Goal: Information Seeking & Learning: Find specific fact

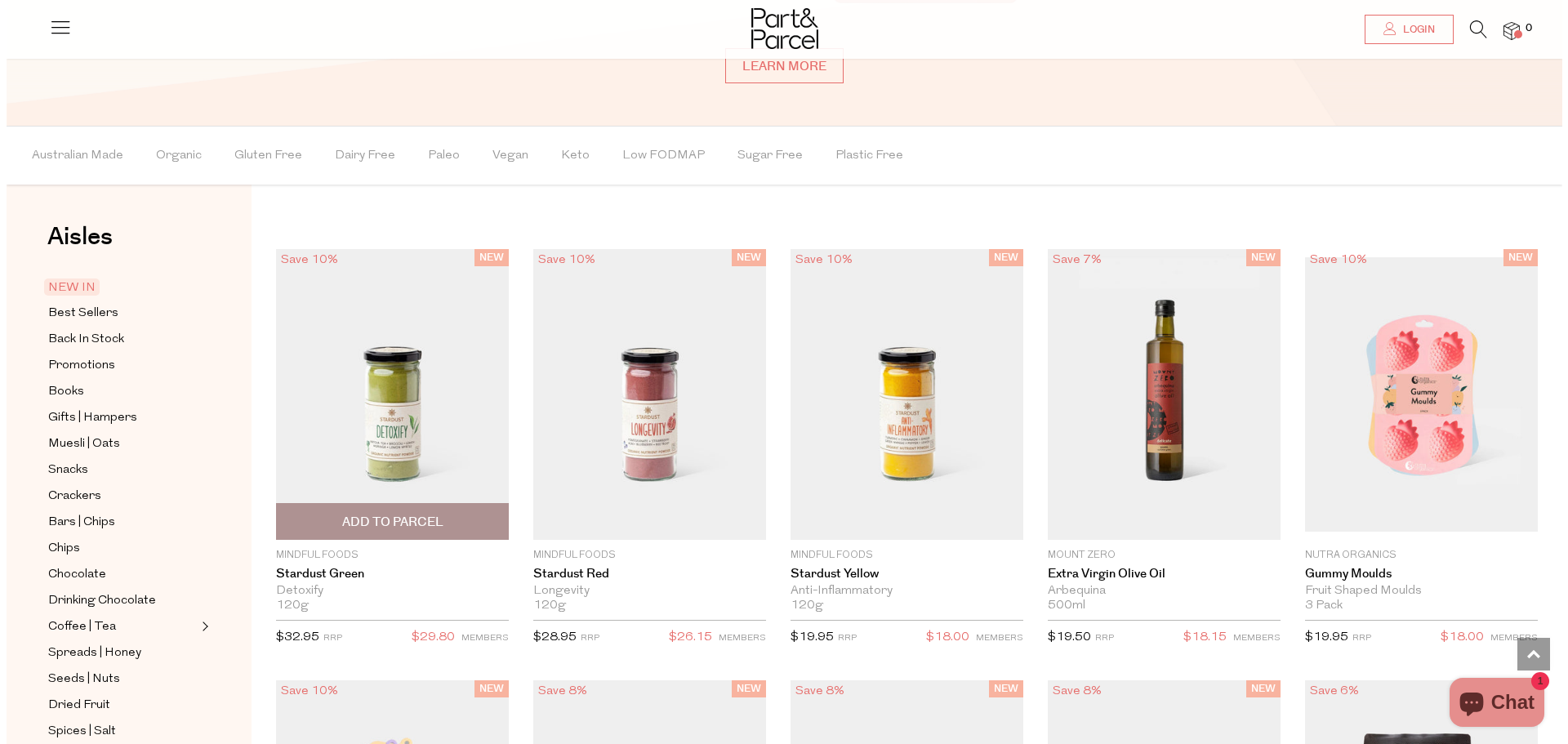
scroll to position [1361, 0]
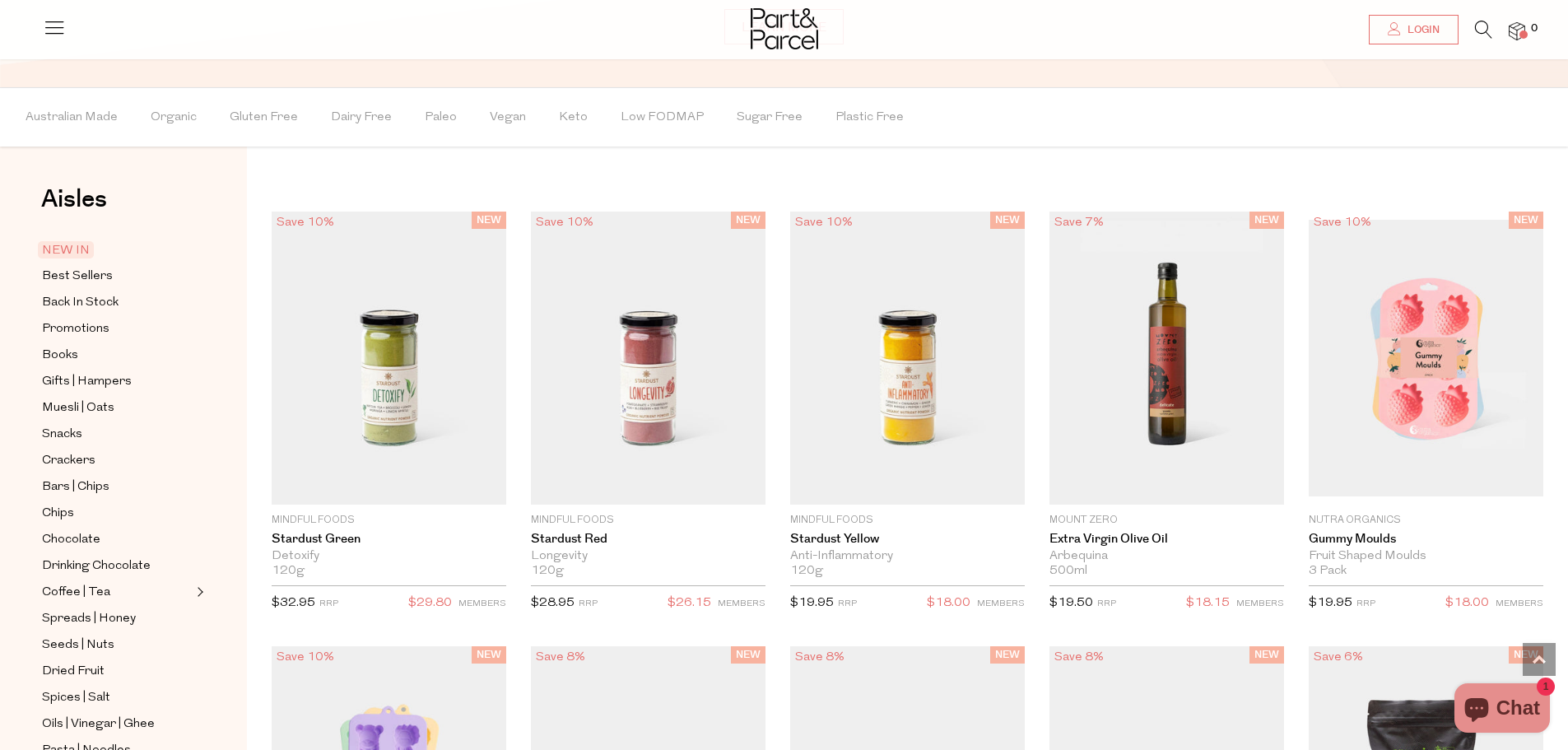
click at [62, 34] on icon at bounding box center [54, 27] width 23 height 23
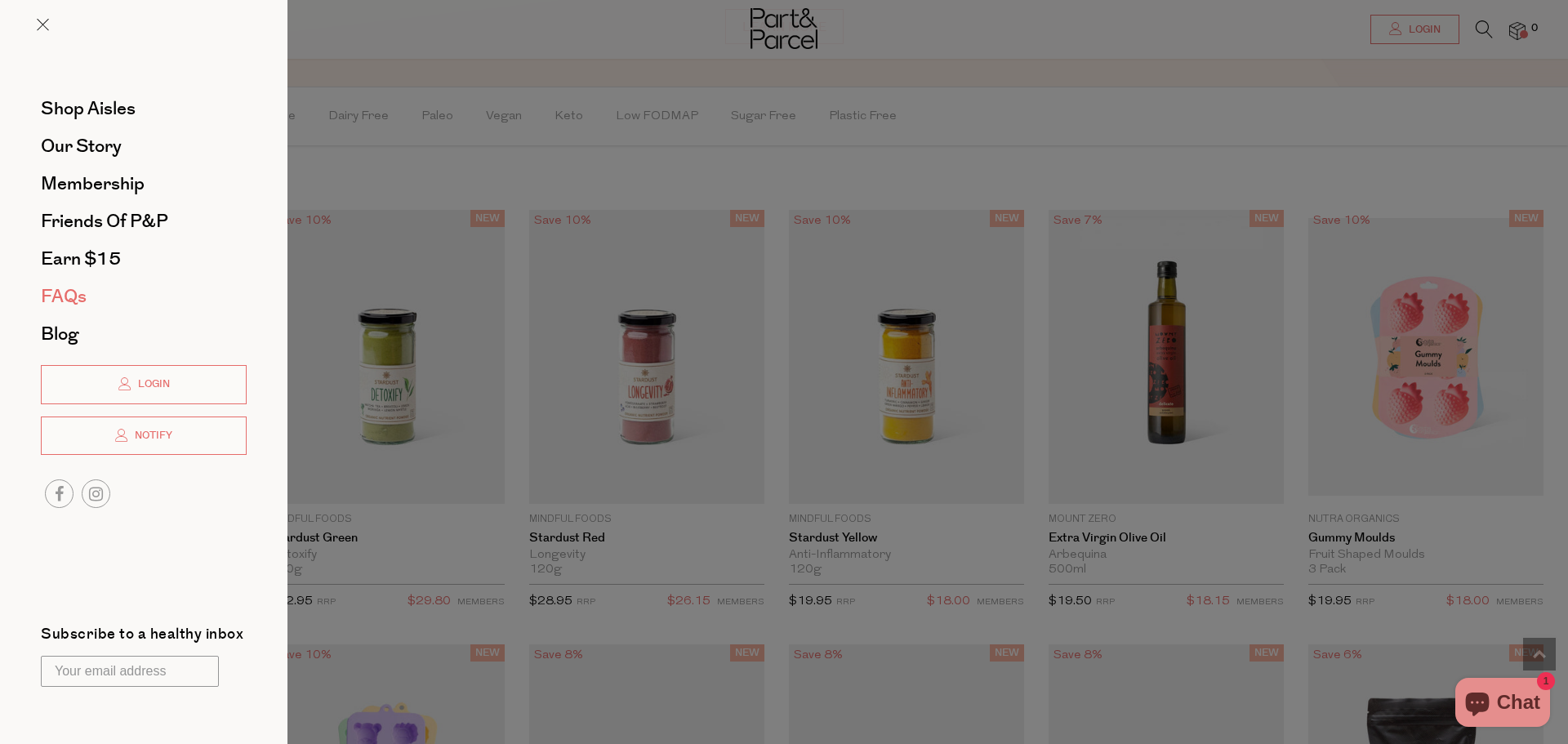
click at [49, 289] on span "FAQs" at bounding box center [64, 295] width 46 height 26
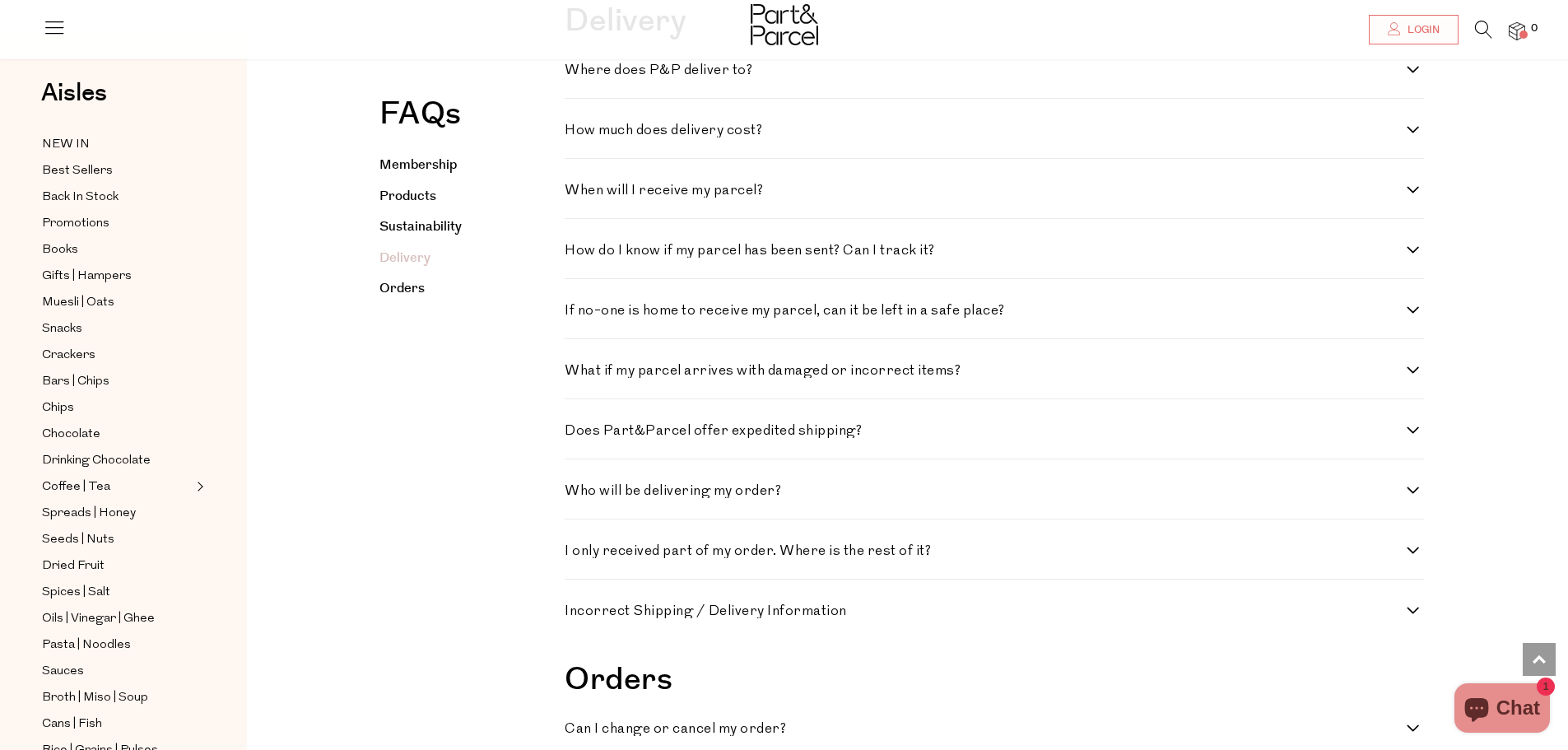
scroll to position [2195, 0]
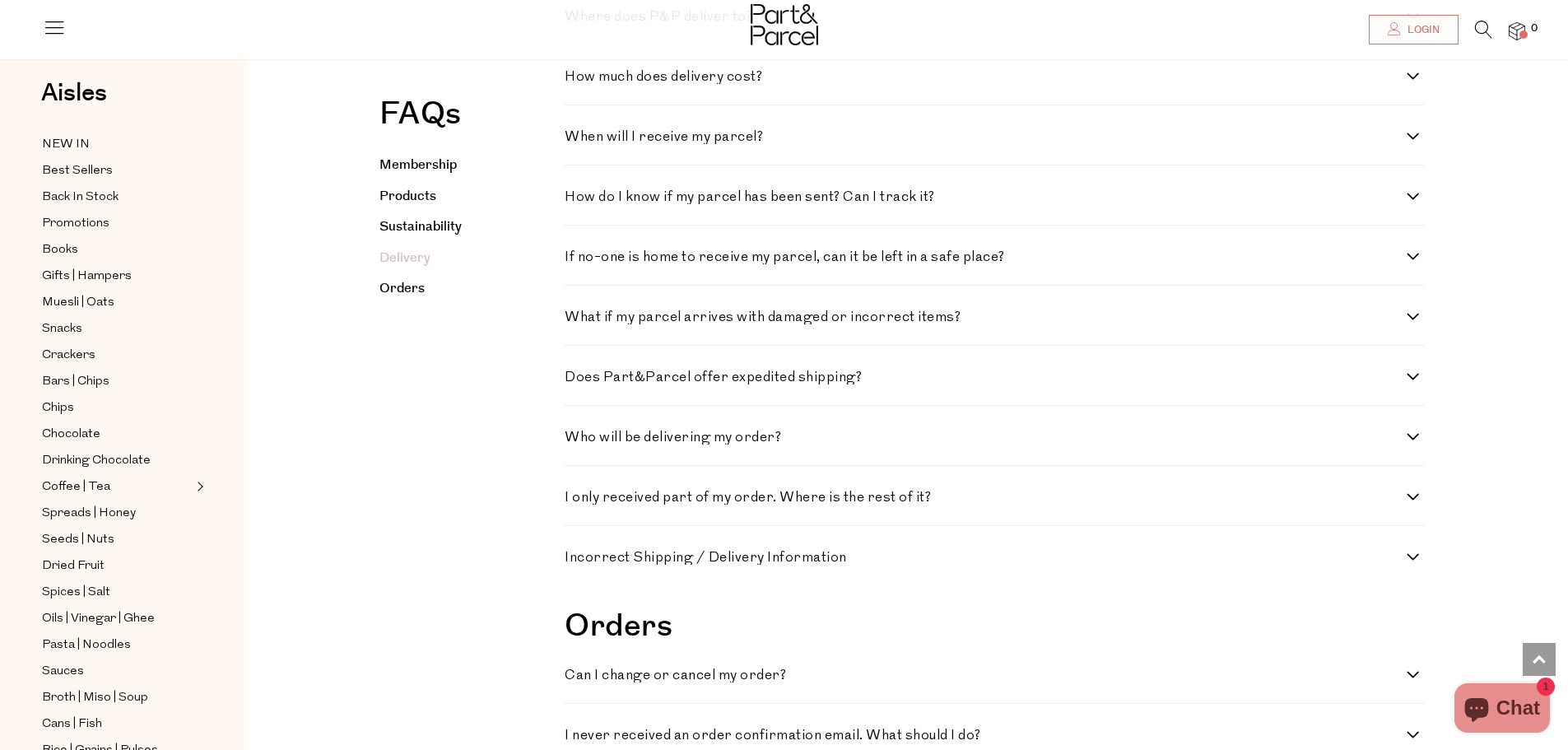
click at [570, 46] on div "Where does P&P deliver to? From treehouse to cave mouth, we aim to deliver to a…" at bounding box center [994, 16] width 859 height 60
click at [600, 24] on h4 "Where does P&P deliver to?" at bounding box center [986, 16] width 842 height 14
click at [575, 20] on to\? "Where does P&P deliver to?" at bounding box center [570, 15] width 11 height 11
checkbox to\? "true"
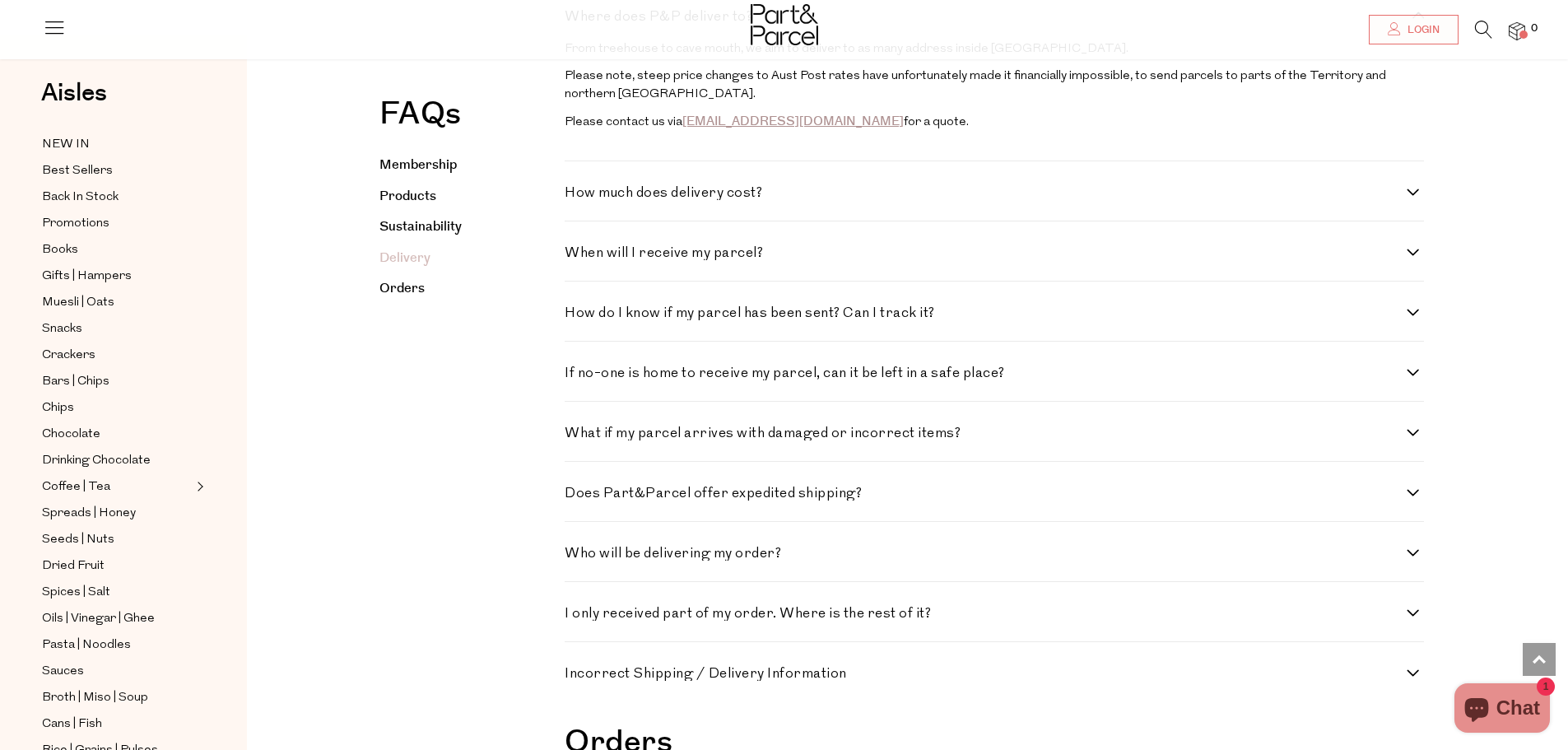
click at [707, 221] on div "How much does delivery cost? We are on a mission to consolidate your shopping a…" at bounding box center [994, 191] width 859 height 60
click at [707, 200] on h4 "How much does delivery cost?" at bounding box center [986, 193] width 842 height 14
click at [575, 197] on cost\? "How much does delivery cost?" at bounding box center [570, 191] width 11 height 11
checkbox cost\? "true"
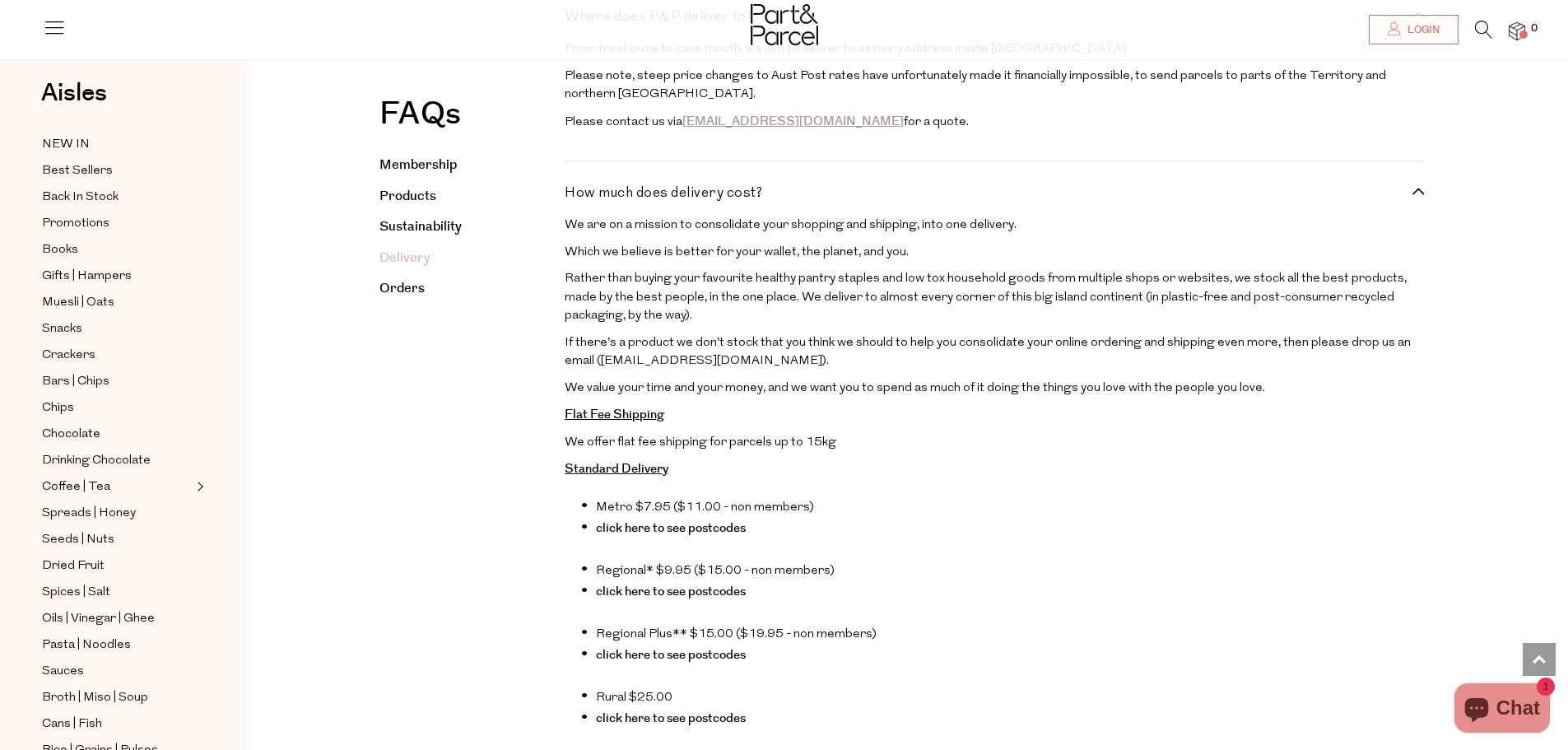
click at [621, 24] on h4 "Where does P&P deliver to?" at bounding box center [986, 16] width 842 height 14
click at [575, 20] on to\? "Where does P&P deliver to?" at bounding box center [570, 15] width 11 height 11
checkbox to\? "false"
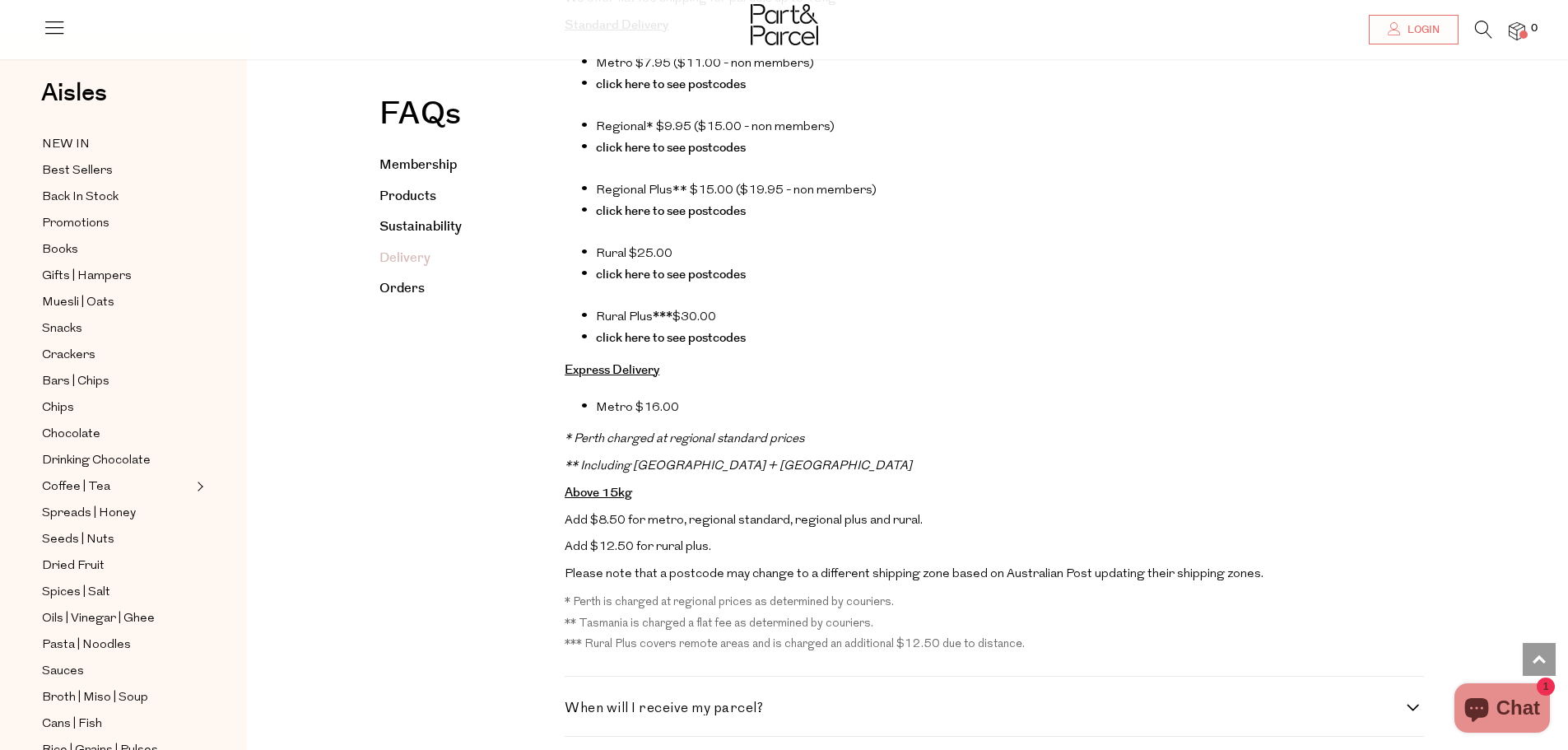
scroll to position [2525, 0]
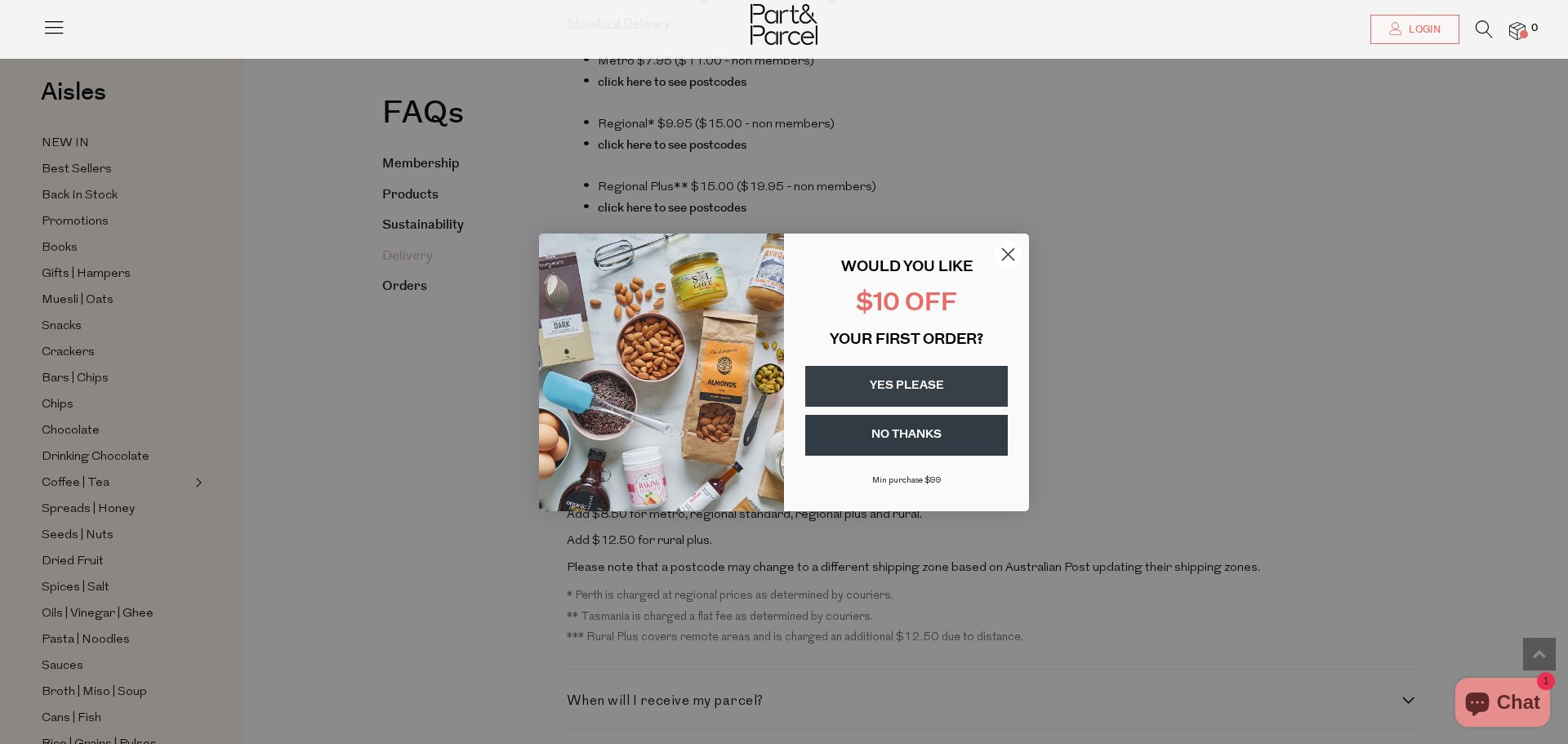
click at [1007, 244] on circle "Close dialog" at bounding box center [1008, 253] width 27 height 27
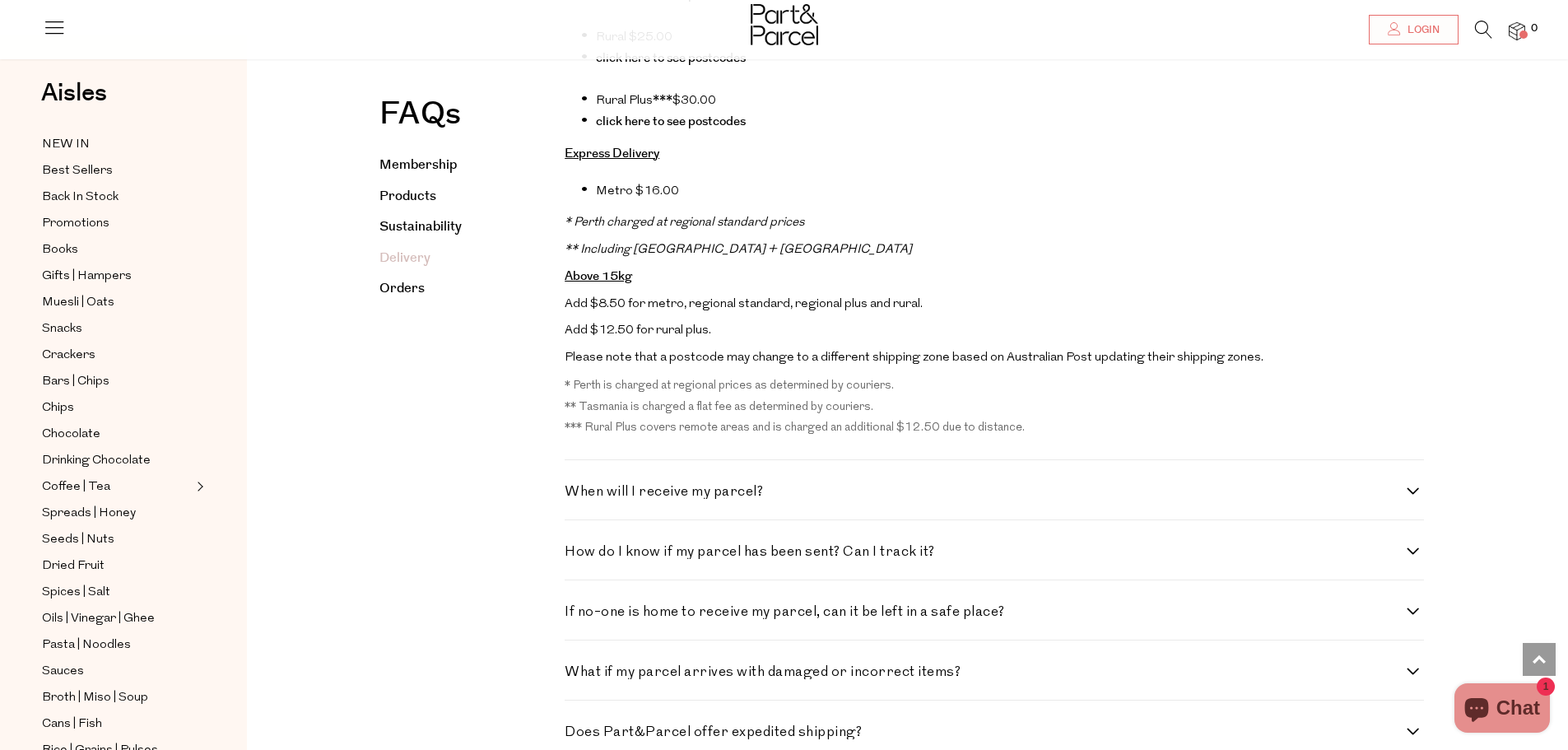
scroll to position [2743, 0]
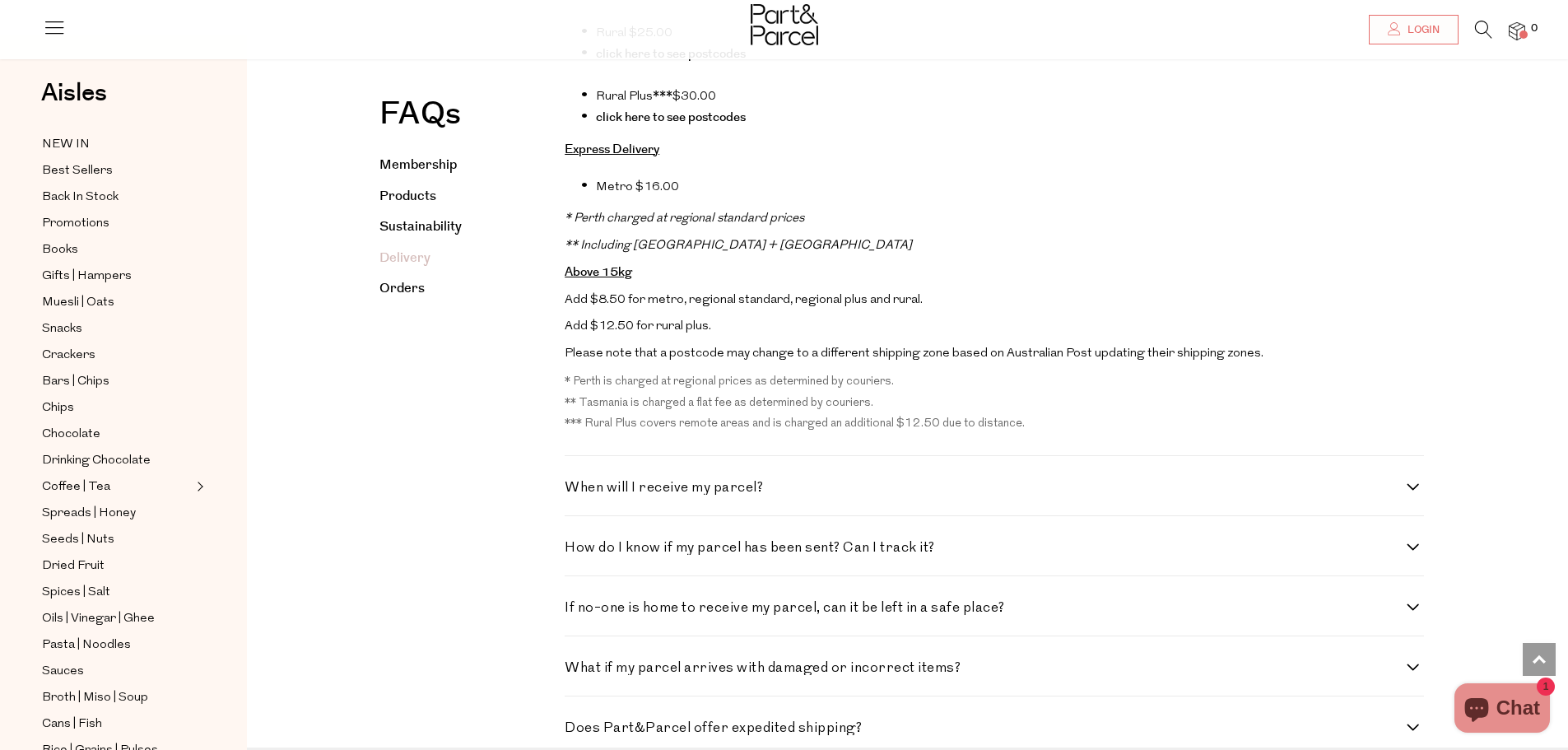
click at [720, 44] on li "Rural $25.00" at bounding box center [1002, 33] width 842 height 21
click at [722, 62] on link "click here to see postcodes" at bounding box center [670, 54] width 149 height 17
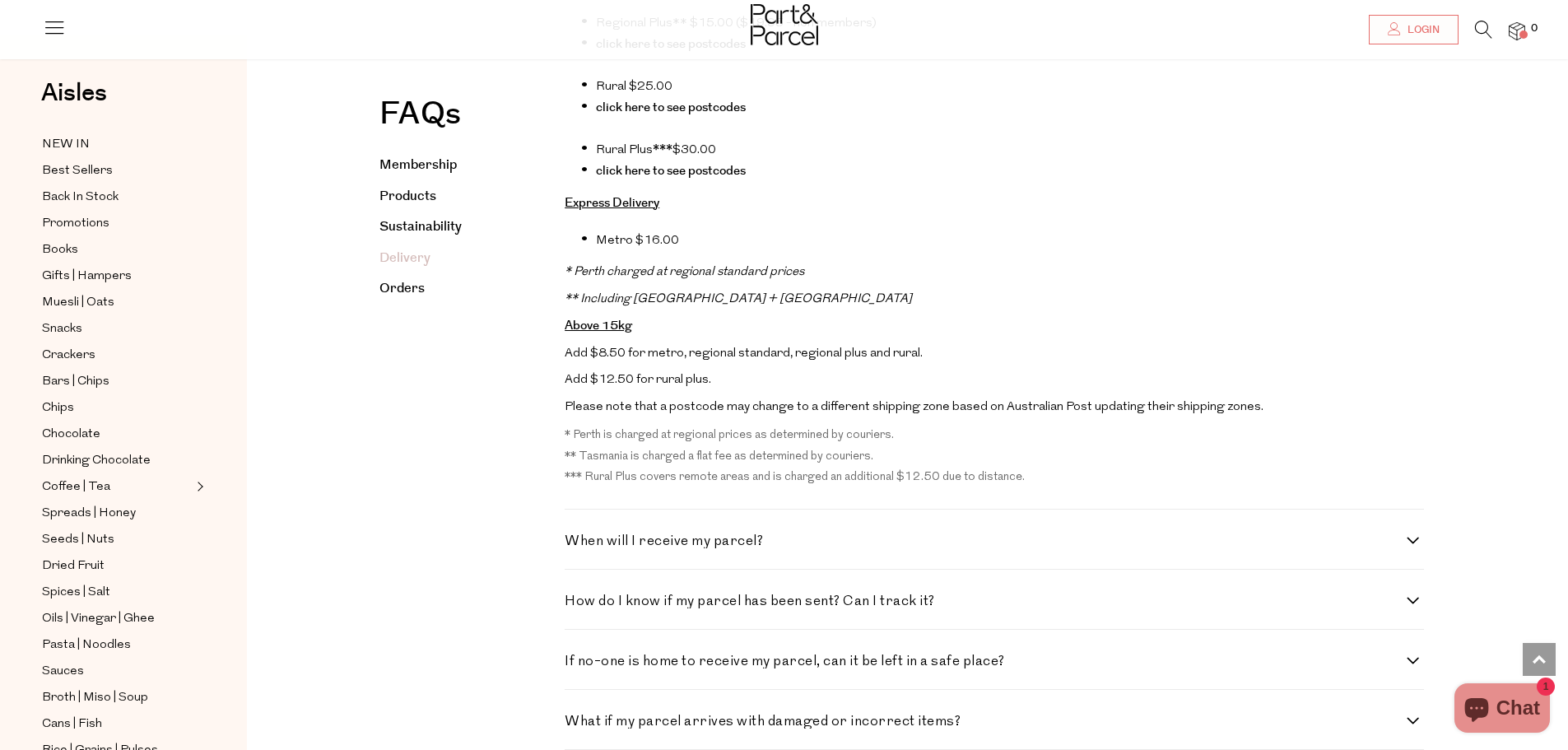
scroll to position [2689, 0]
click at [710, 53] on link "click here to see postcodes" at bounding box center [670, 45] width 149 height 17
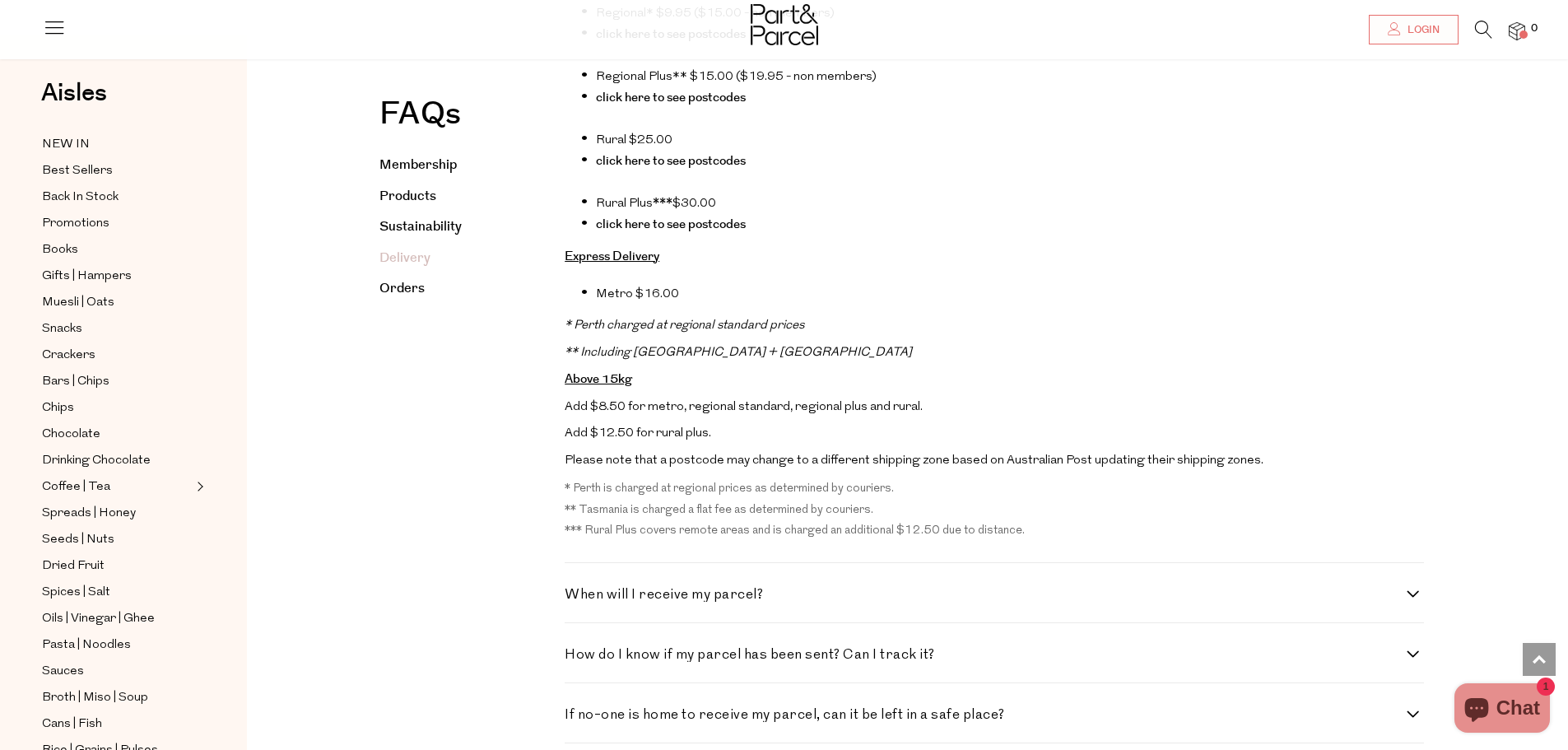
scroll to position [2633, 0]
click at [720, 109] on link "click here to see postcodes" at bounding box center [670, 100] width 149 height 17
click at [710, 48] on li "click here to see postcodes" at bounding box center [1002, 37] width 842 height 21
click at [710, 46] on link "click here to see postcodes" at bounding box center [670, 37] width 149 height 17
click at [703, 236] on link "click here to see postcodes" at bounding box center [670, 227] width 149 height 17
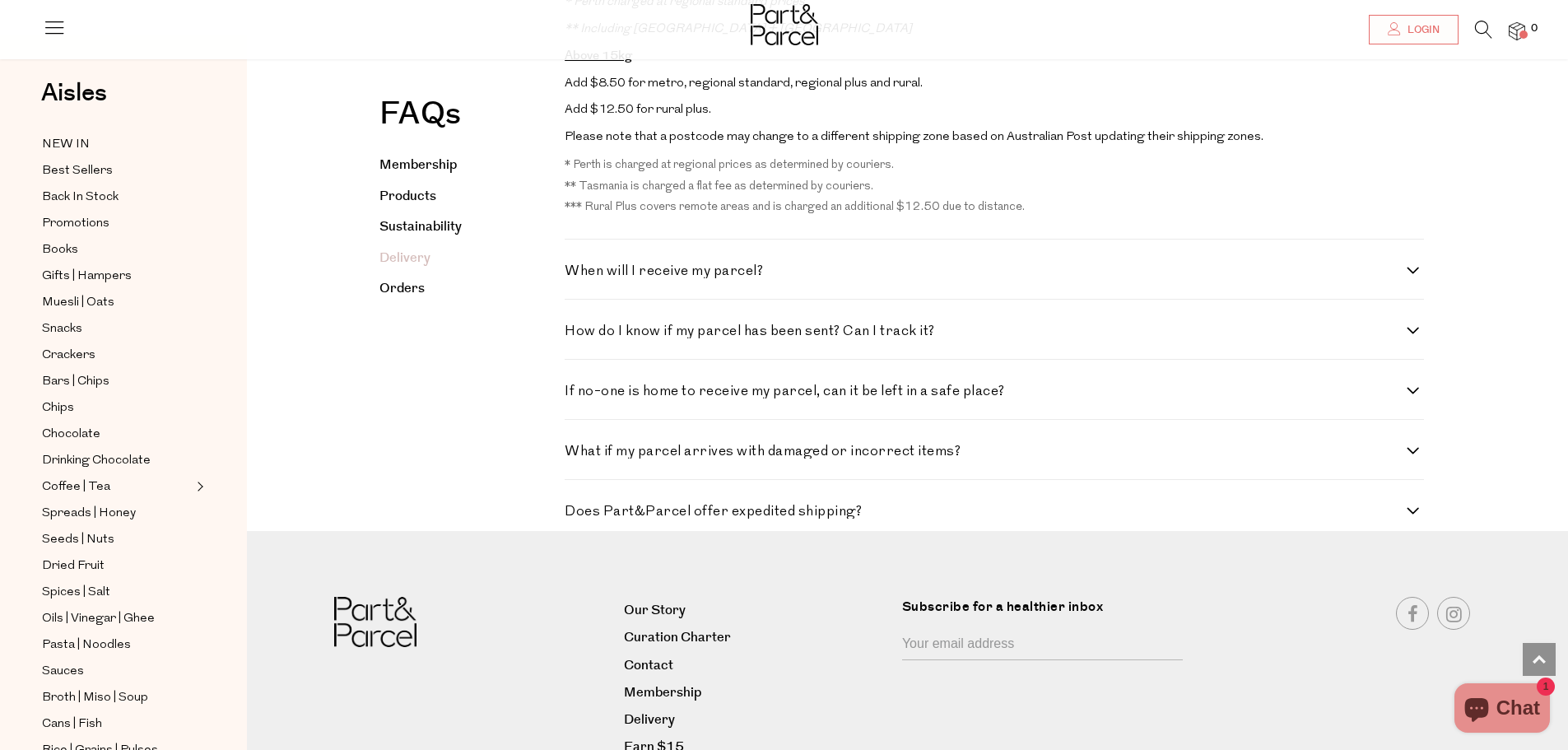
scroll to position [2963, 0]
click at [603, 275] on h4 "When will I receive my parcel?" at bounding box center [986, 268] width 842 height 14
click at [575, 272] on parcel\? "When will I receive my parcel?" at bounding box center [570, 266] width 11 height 11
checkbox parcel\? "true"
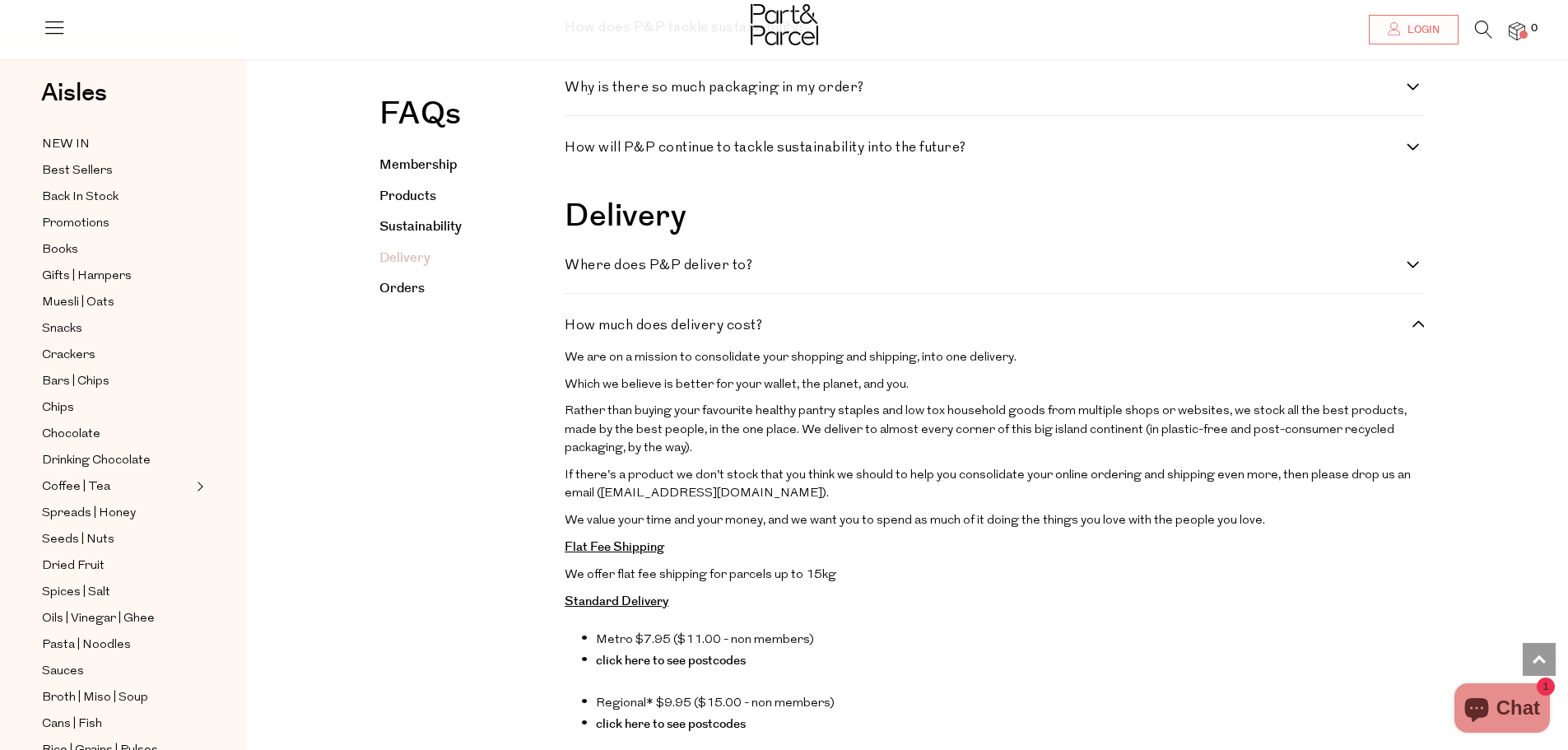
scroll to position [1866, 0]
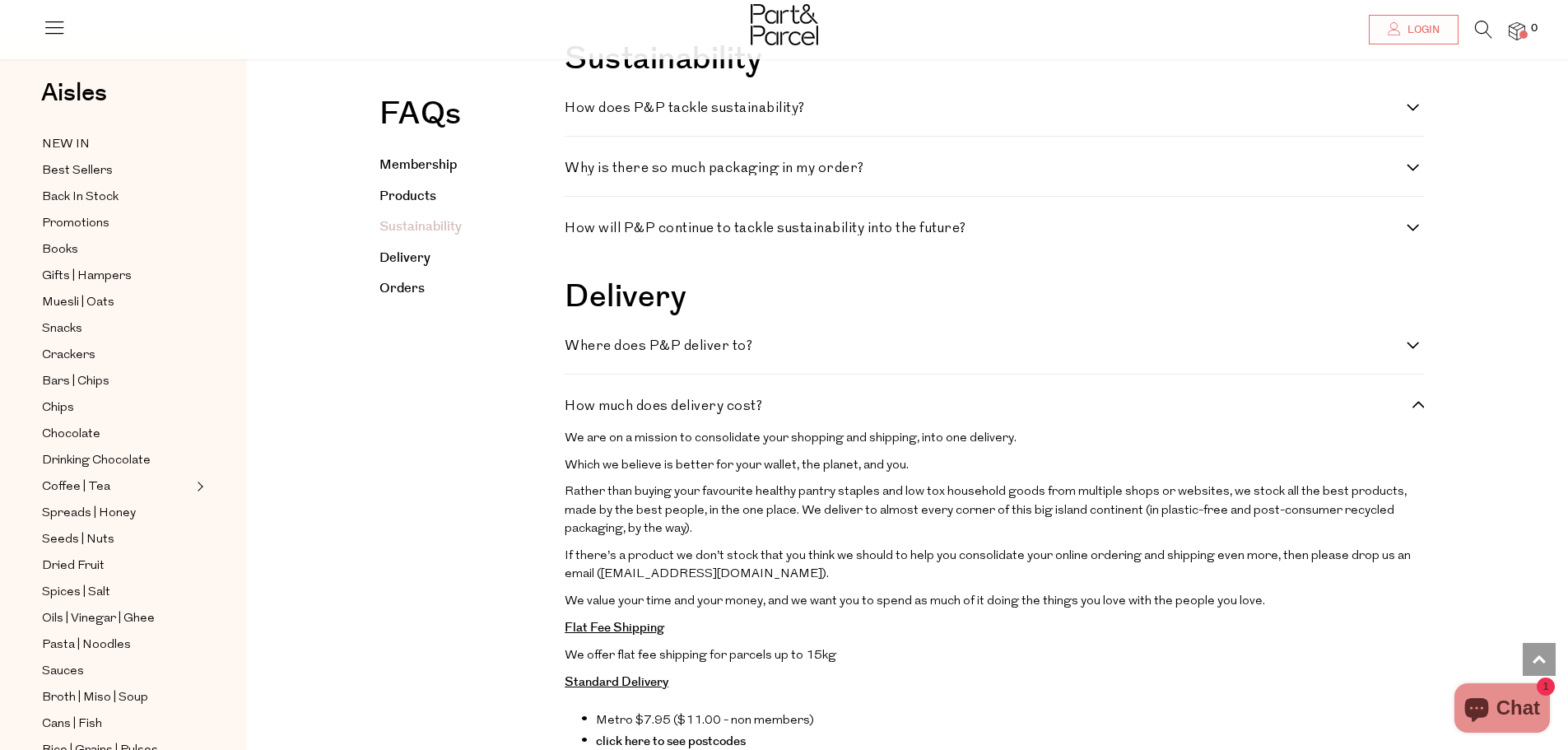
drag, startPoint x: 774, startPoint y: 455, endPoint x: 768, endPoint y: 480, distance: 25.7
click at [775, 353] on h4 "Where does P&P deliver to?" at bounding box center [986, 345] width 842 height 14
click at [575, 349] on to\? "Where does P&P deliver to?" at bounding box center [570, 343] width 11 height 11
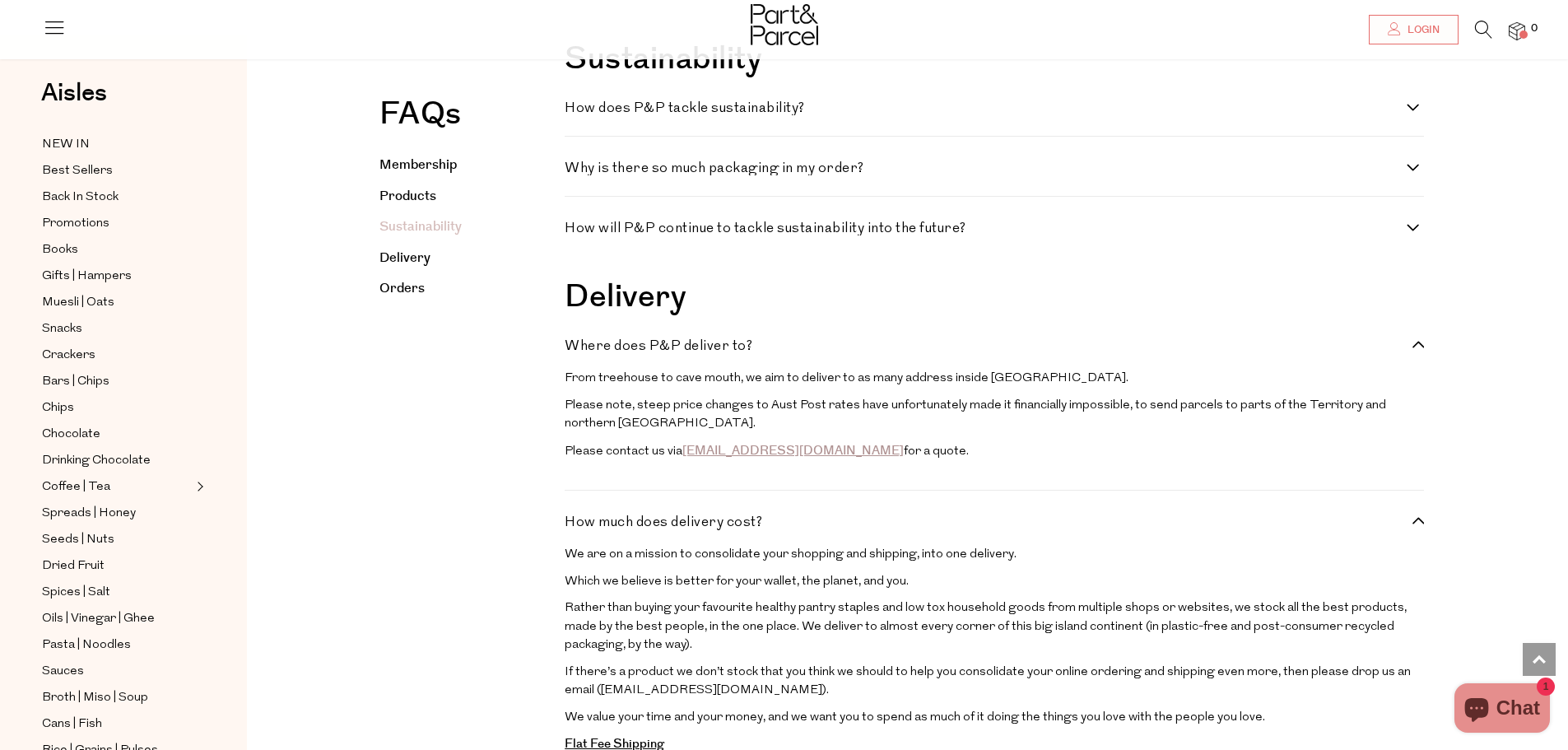
click at [755, 353] on h4 "Where does P&P deliver to?" at bounding box center [986, 345] width 842 height 14
click at [575, 349] on to\? "Where does P&P deliver to?" at bounding box center [570, 343] width 11 height 11
checkbox to\? "false"
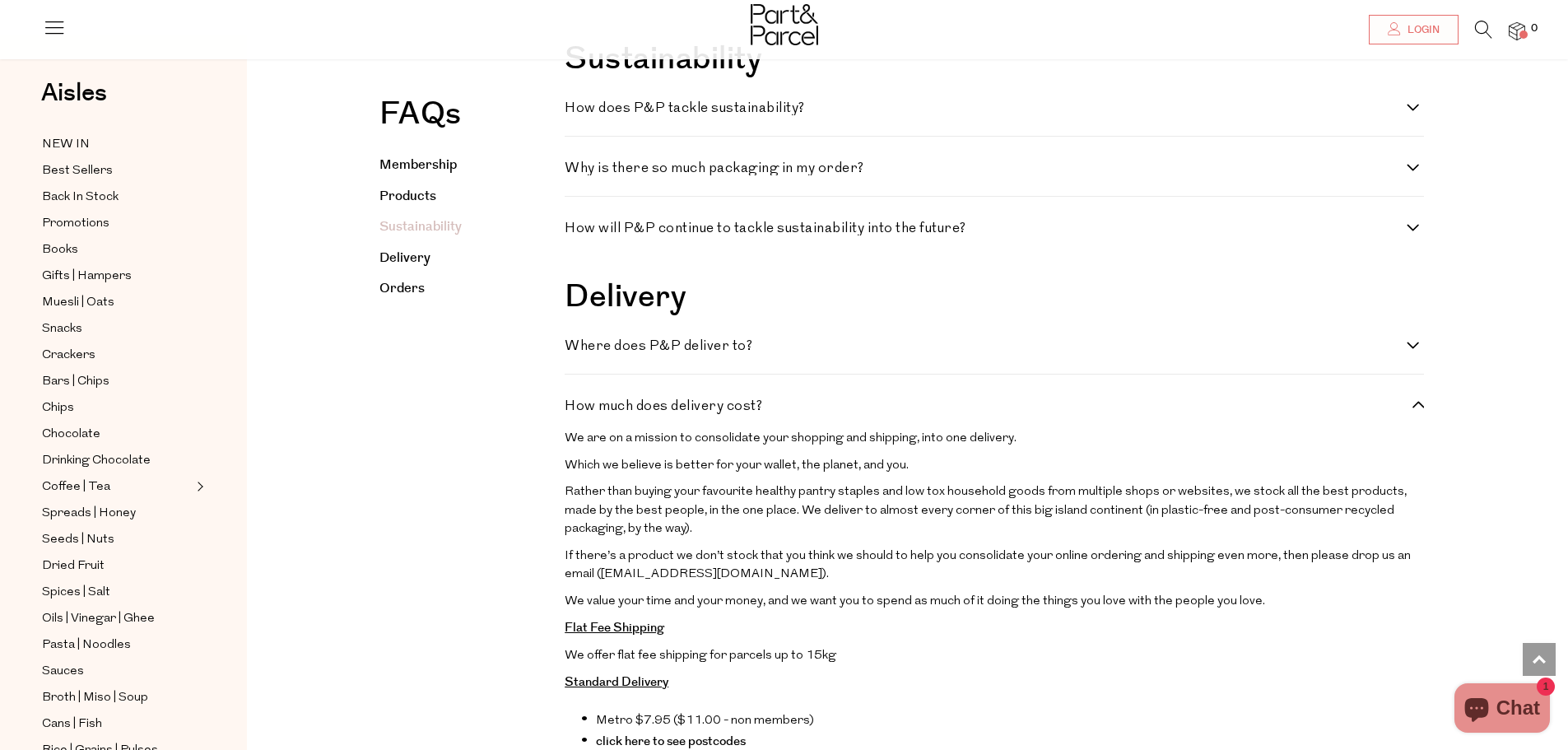
click at [767, 413] on h4 "How much does delivery cost?" at bounding box center [986, 406] width 842 height 14
click at [575, 409] on cost\? "How much does delivery cost?" at bounding box center [570, 404] width 11 height 11
checkbox cost\? "false"
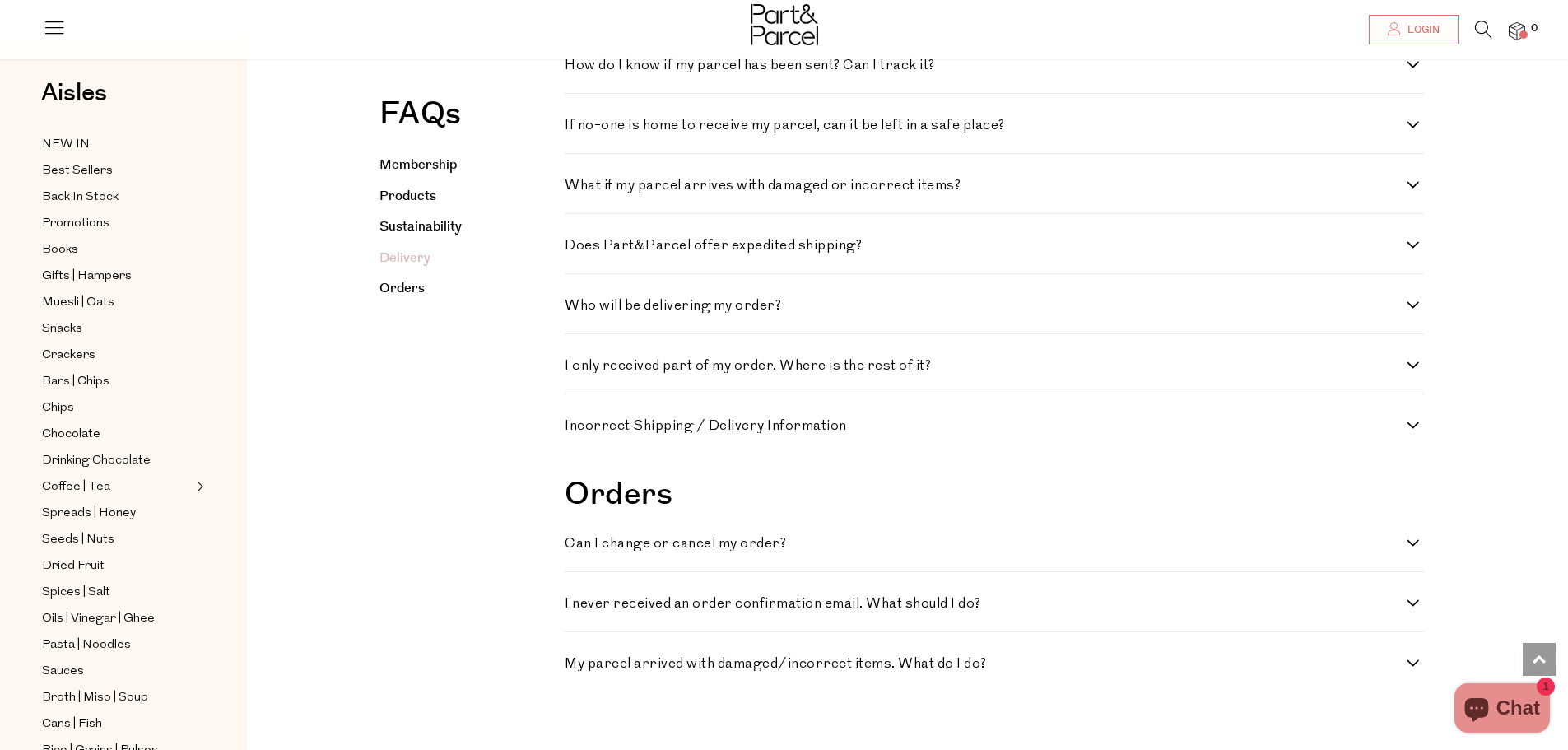
scroll to position [2633, 0]
click at [824, 130] on h4 "If no-one is home to receive my parcel, can it be left in a safe place?" at bounding box center [986, 123] width 842 height 14
click at [575, 127] on place\? "If no-one is home to receive my parcel, can it be left in a safe place?" at bounding box center [570, 121] width 11 height 11
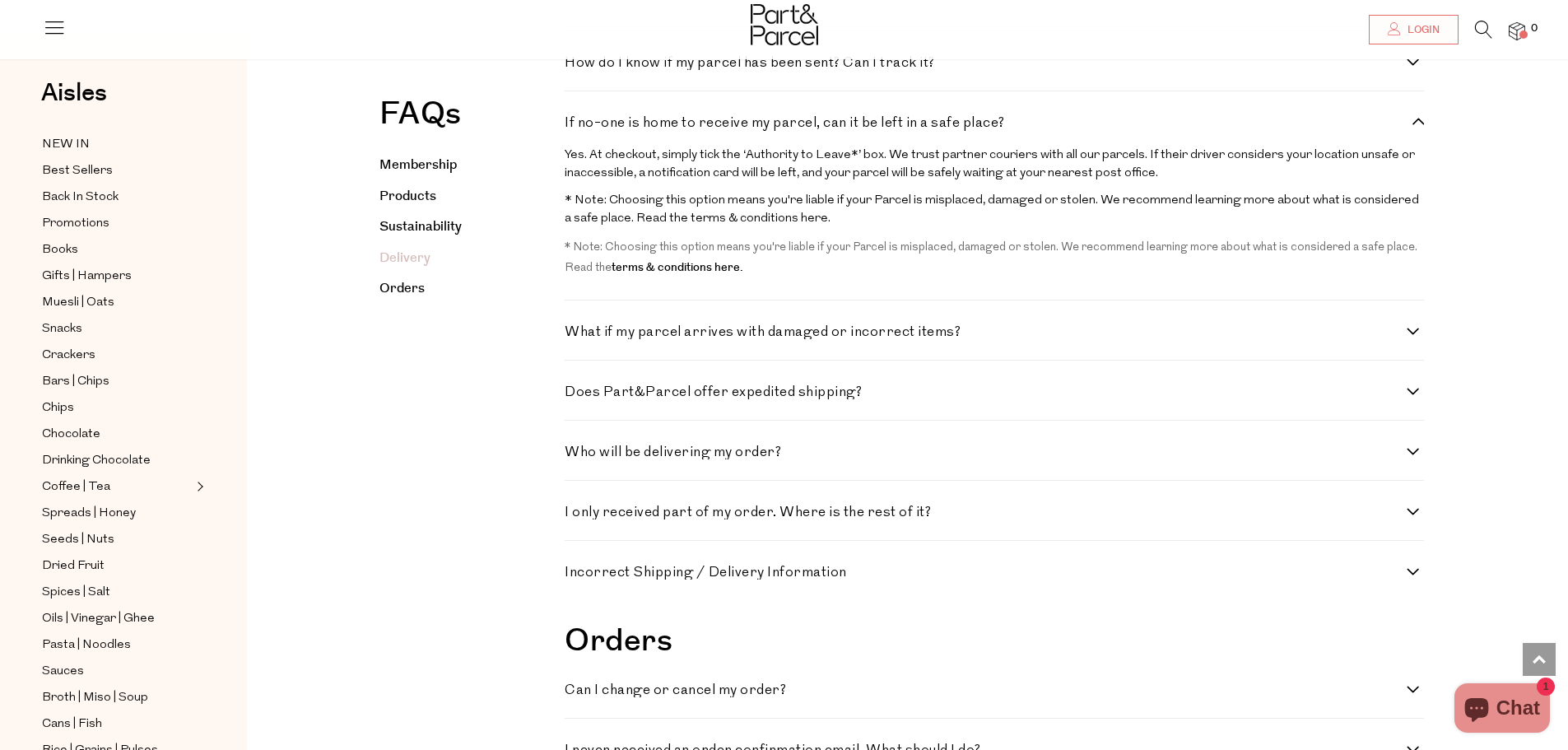
click at [822, 130] on h4 "If no-one is home to receive my parcel, can it be left in a safe place?" at bounding box center [986, 123] width 842 height 14
click at [575, 127] on place\? "If no-one is home to receive my parcel, can it be left in a safe place?" at bounding box center [570, 121] width 11 height 11
checkbox place\? "false"
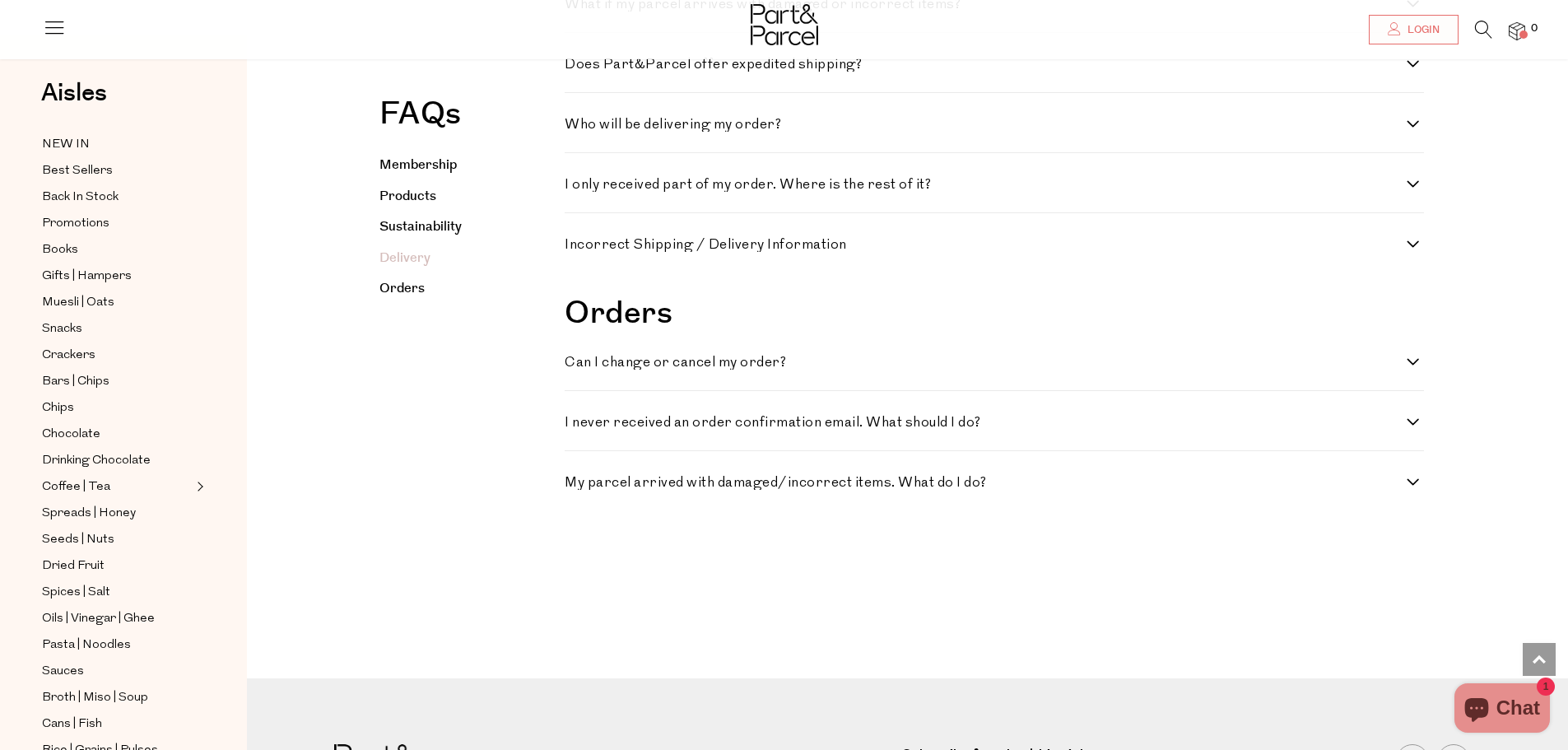
scroll to position [2853, 0]
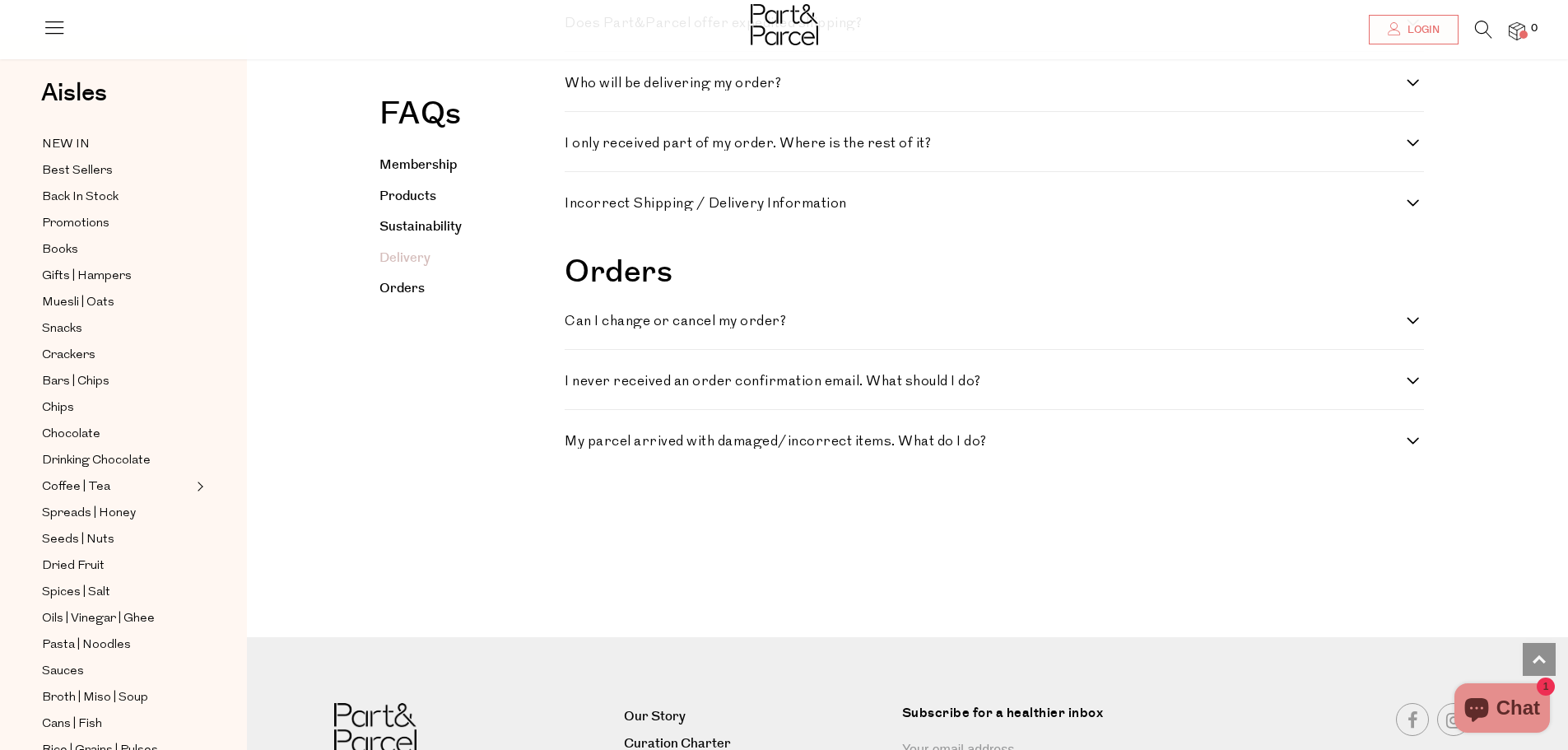
click at [810, 30] on h4 "Does Part&Parcel offer expedited shipping?" at bounding box center [986, 23] width 842 height 14
click at [575, 27] on shipping\? "Does Part&Parcel offer expedited shipping?" at bounding box center [570, 21] width 11 height 11
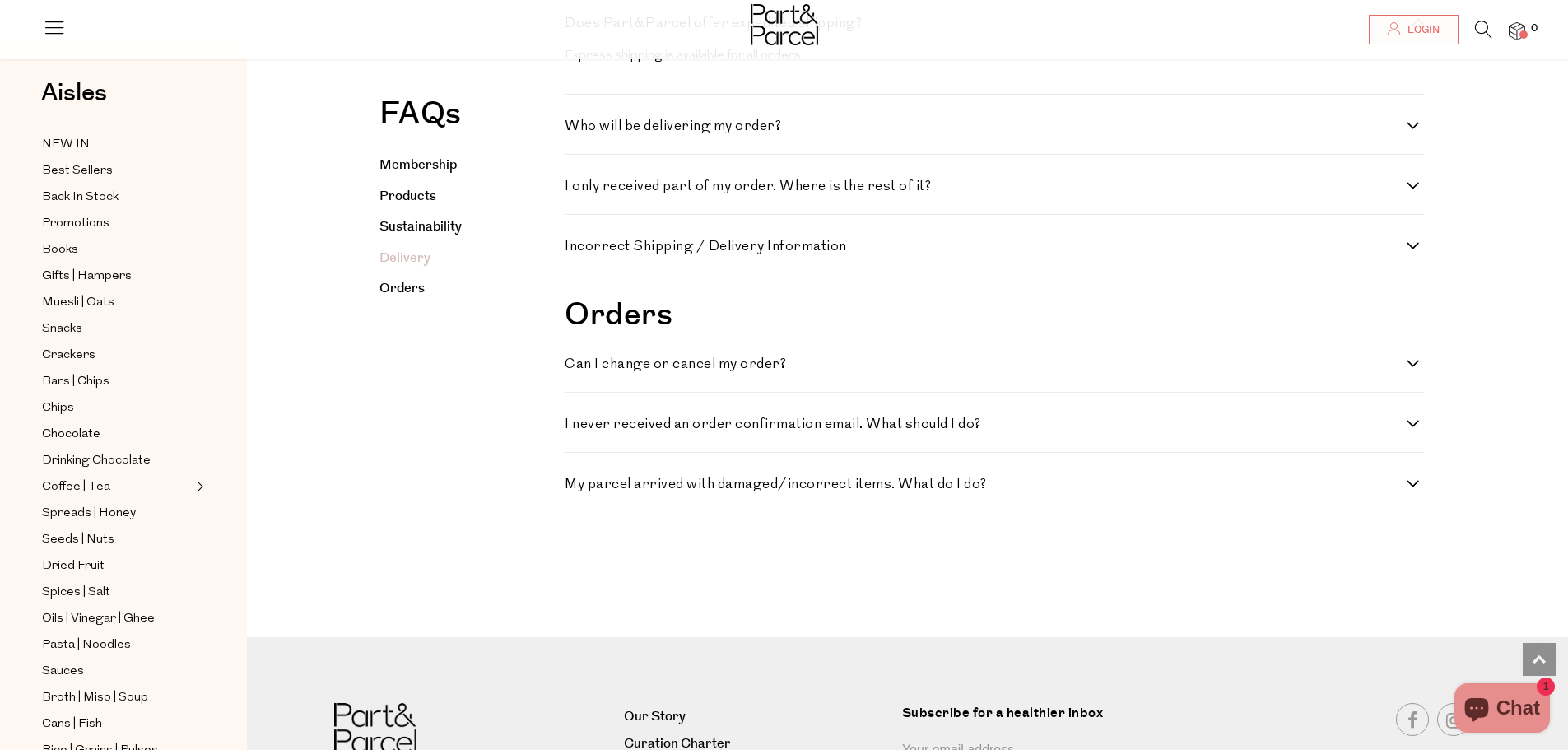
click at [810, 30] on h4 "Does Part&Parcel offer expedited shipping?" at bounding box center [986, 23] width 842 height 14
click at [575, 27] on shipping\? "Does Part&Parcel offer expedited shipping?" at bounding box center [570, 21] width 11 height 11
checkbox shipping\? "false"
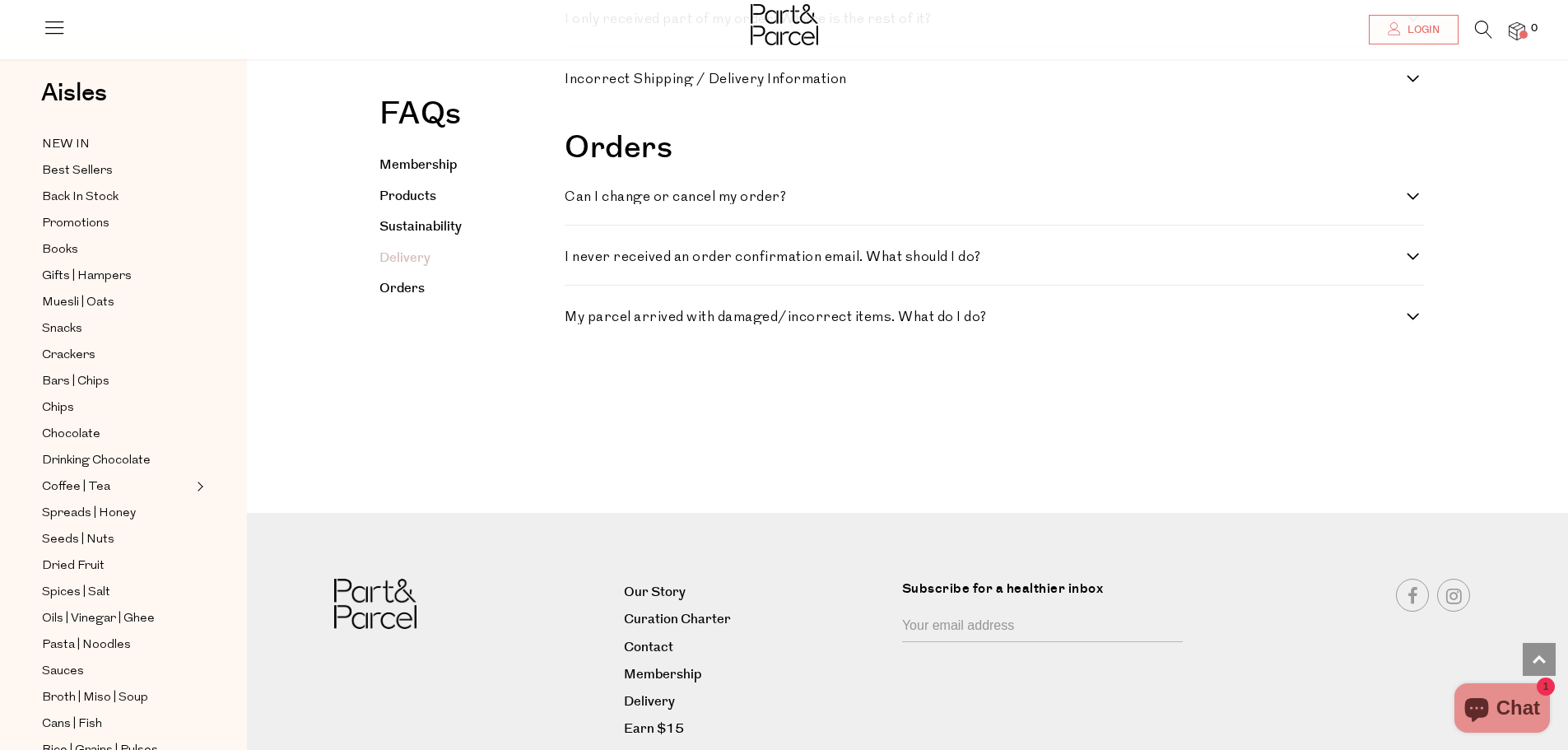
scroll to position [3017, 0]
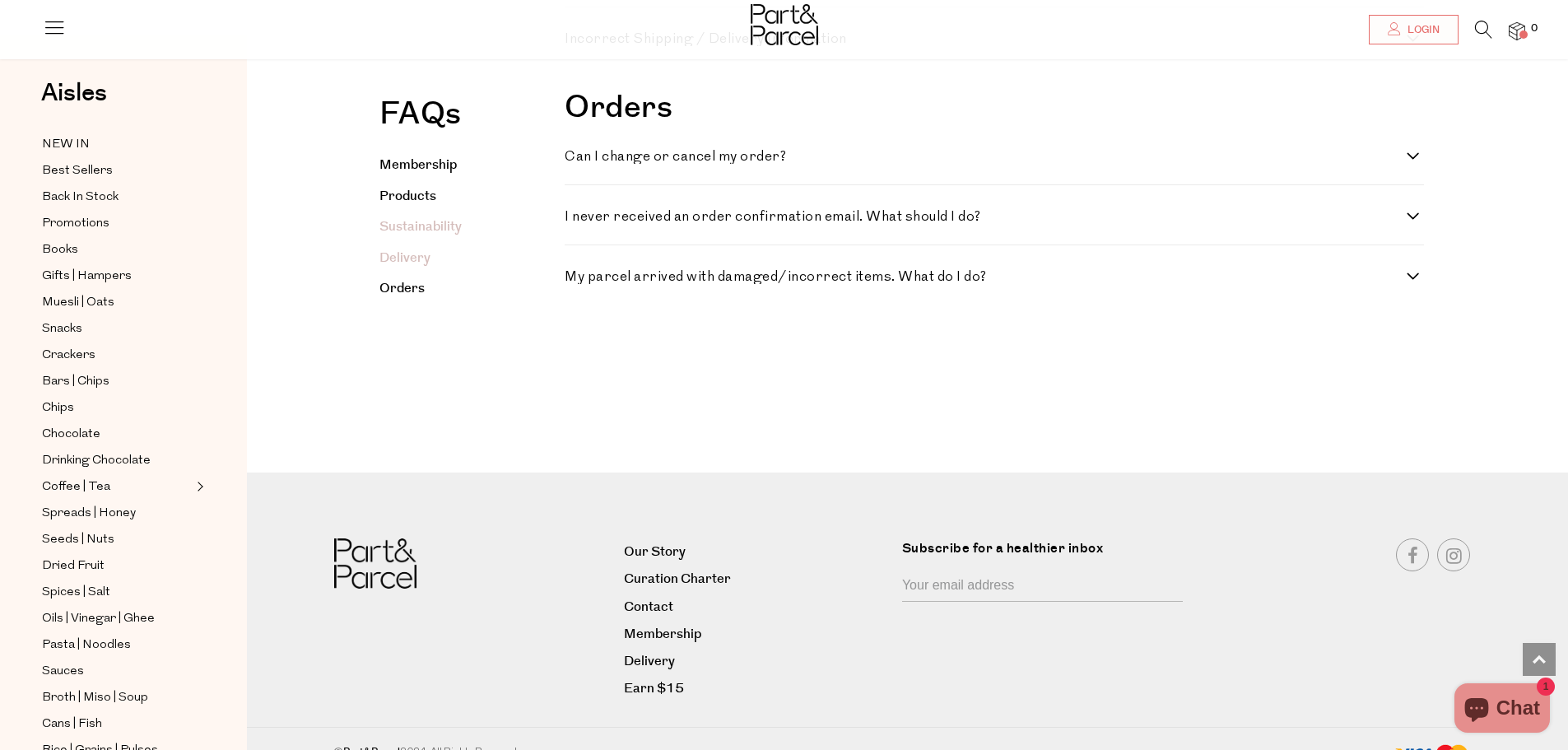
click at [409, 226] on link "Sustainability" at bounding box center [420, 227] width 82 height 19
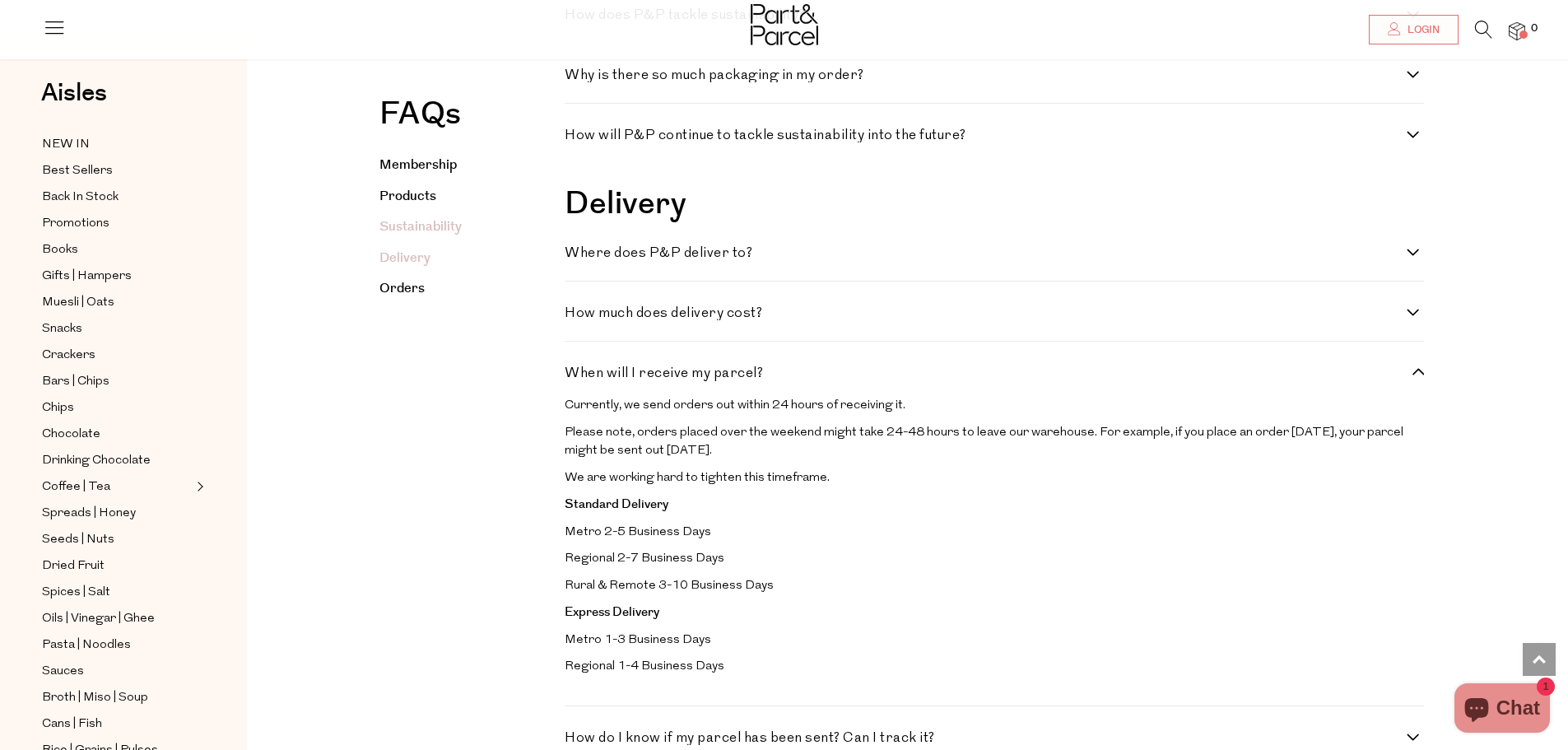
scroll to position [1908, 0]
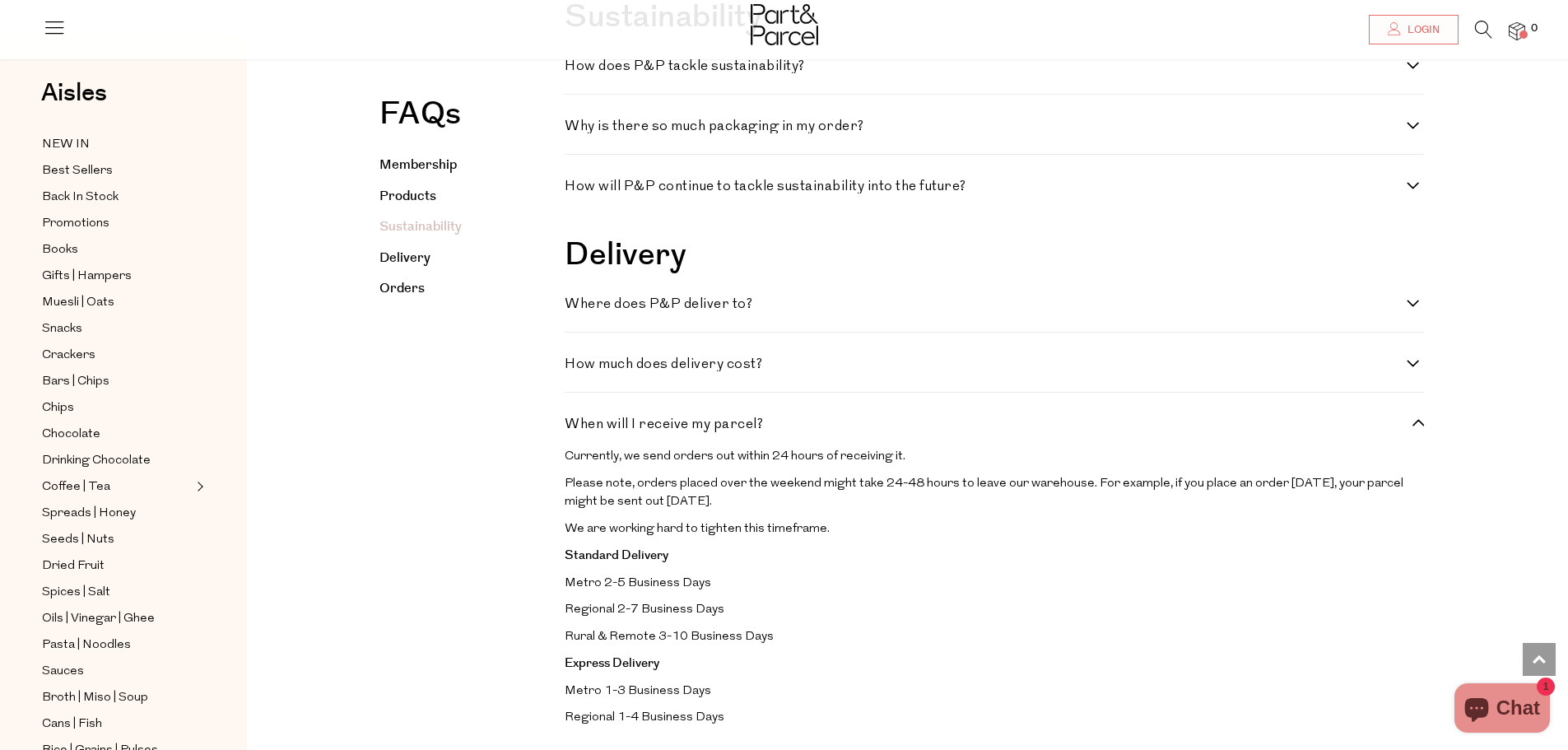
click at [688, 133] on h4 "Why is there so much packaging in my order?" at bounding box center [986, 126] width 842 height 14
click at [575, 130] on order\? "Why is there so much packaging in my order?" at bounding box center [570, 124] width 11 height 11
checkbox order\? "true"
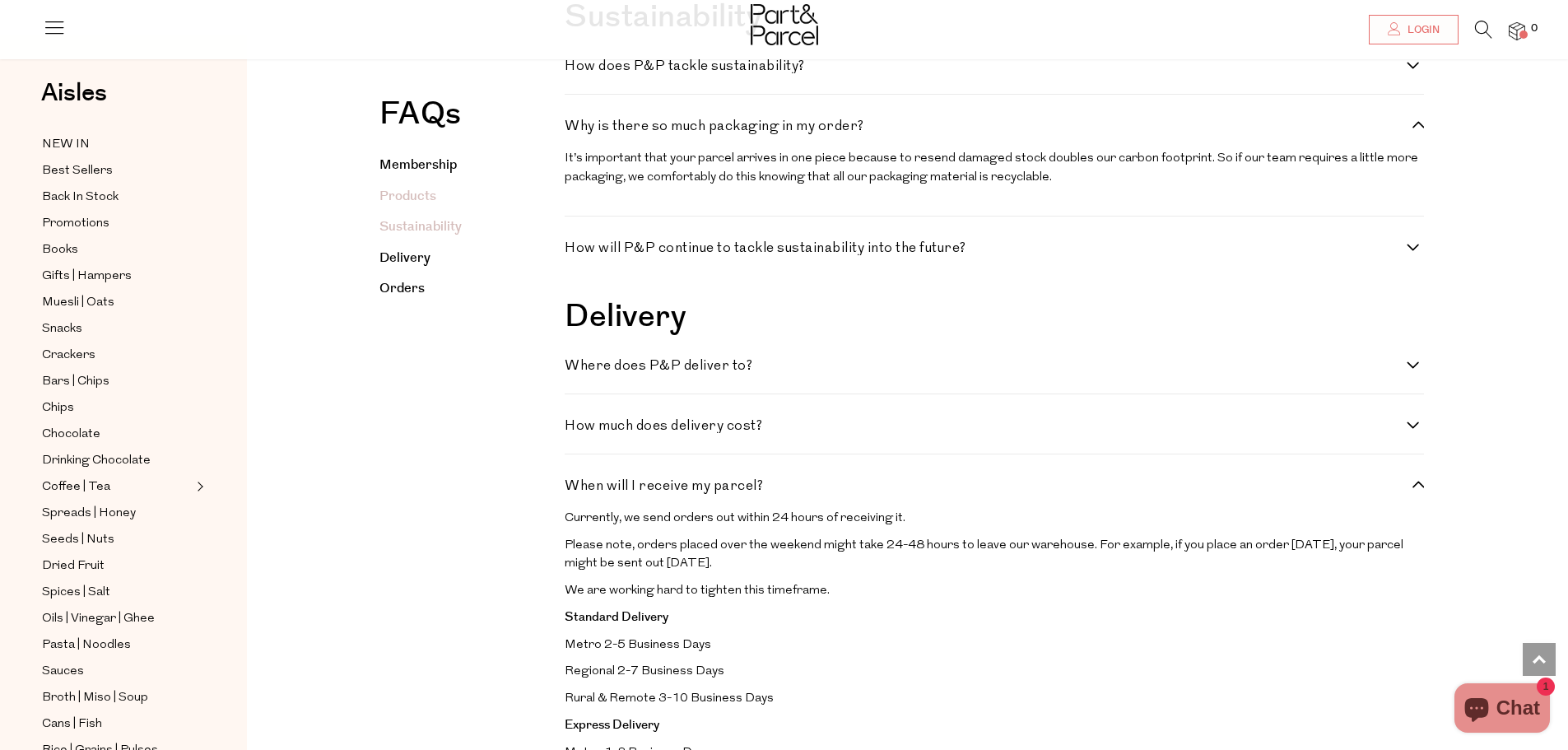
click at [398, 187] on link "Products" at bounding box center [408, 197] width 57 height 19
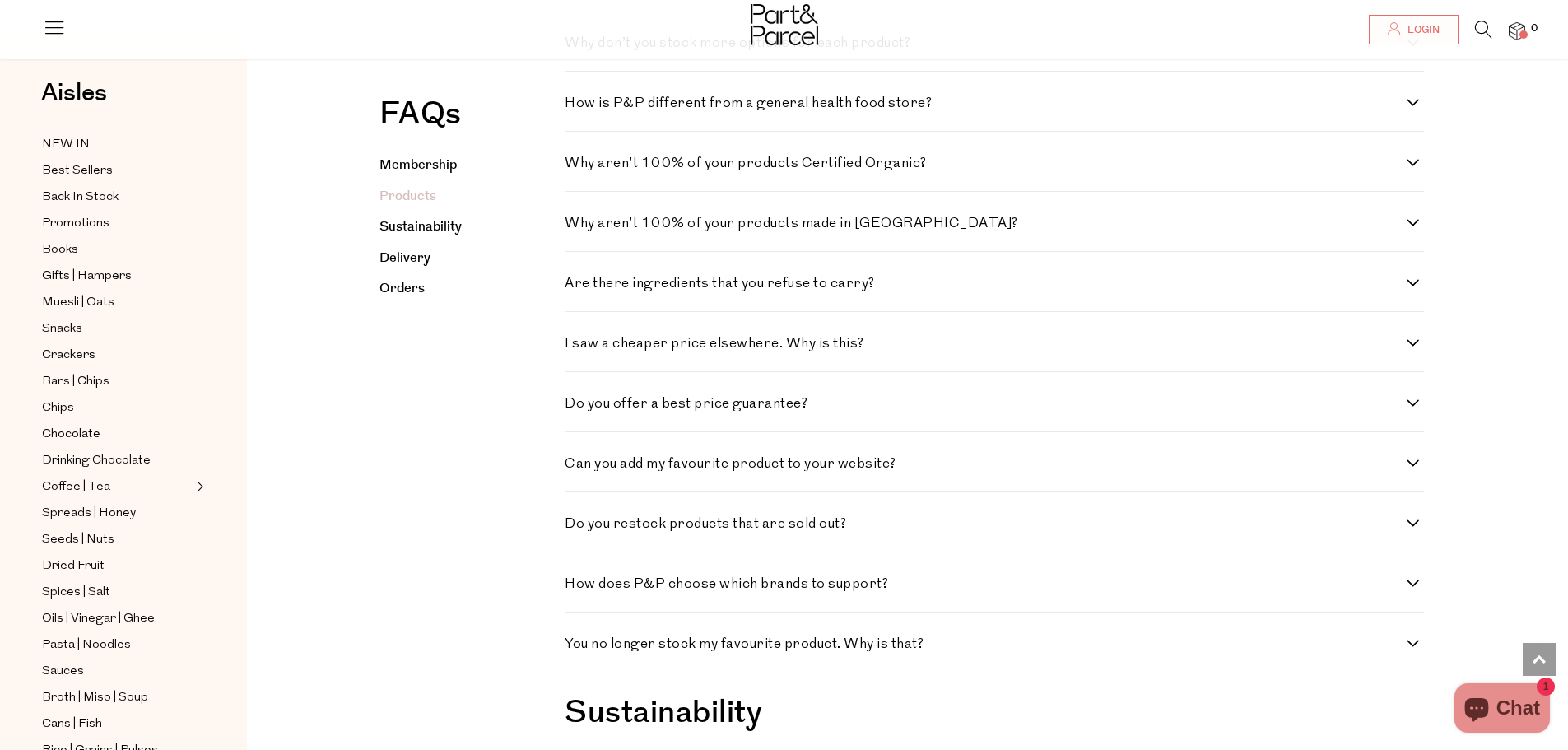
scroll to position [1071, 0]
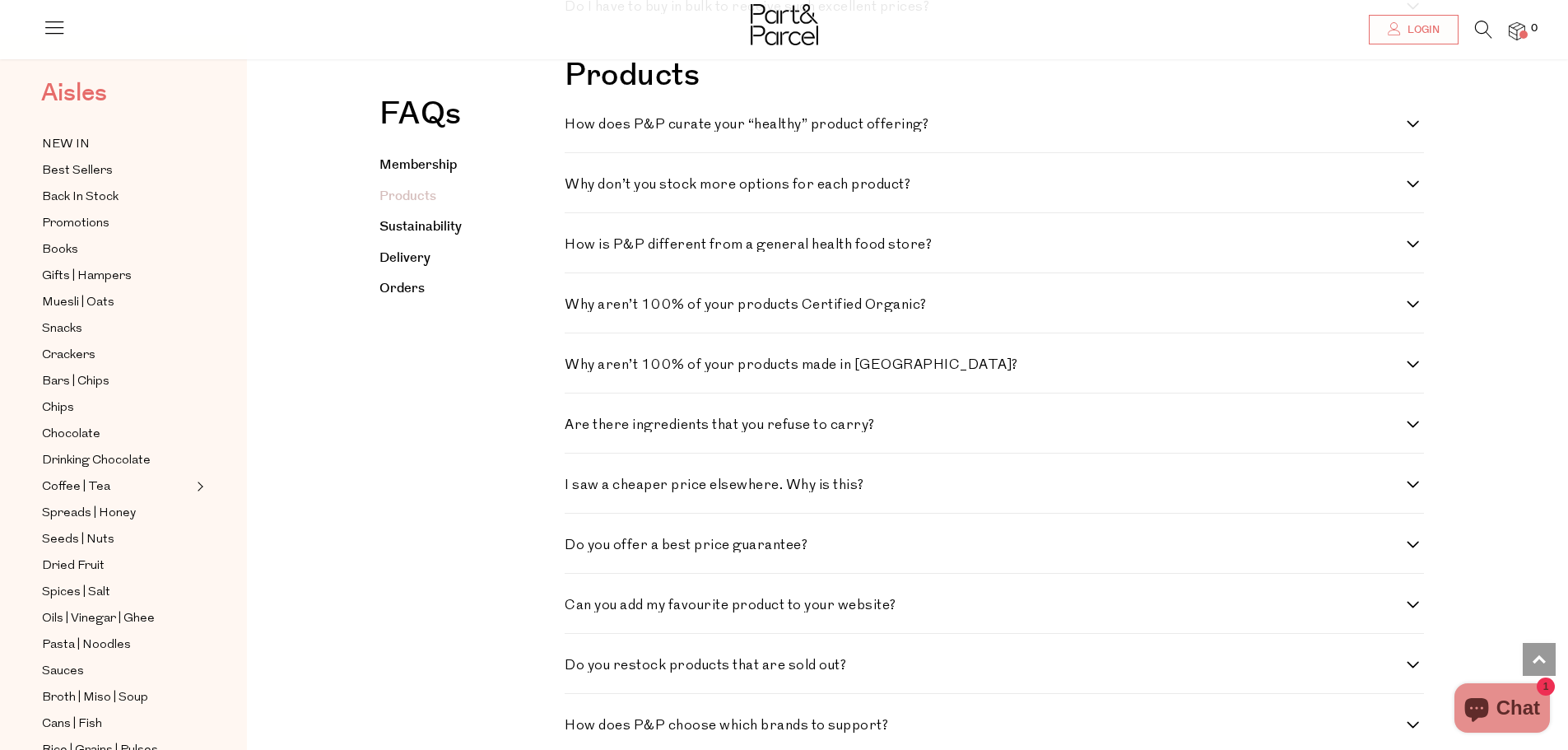
click at [61, 91] on span "Aisles" at bounding box center [74, 92] width 66 height 36
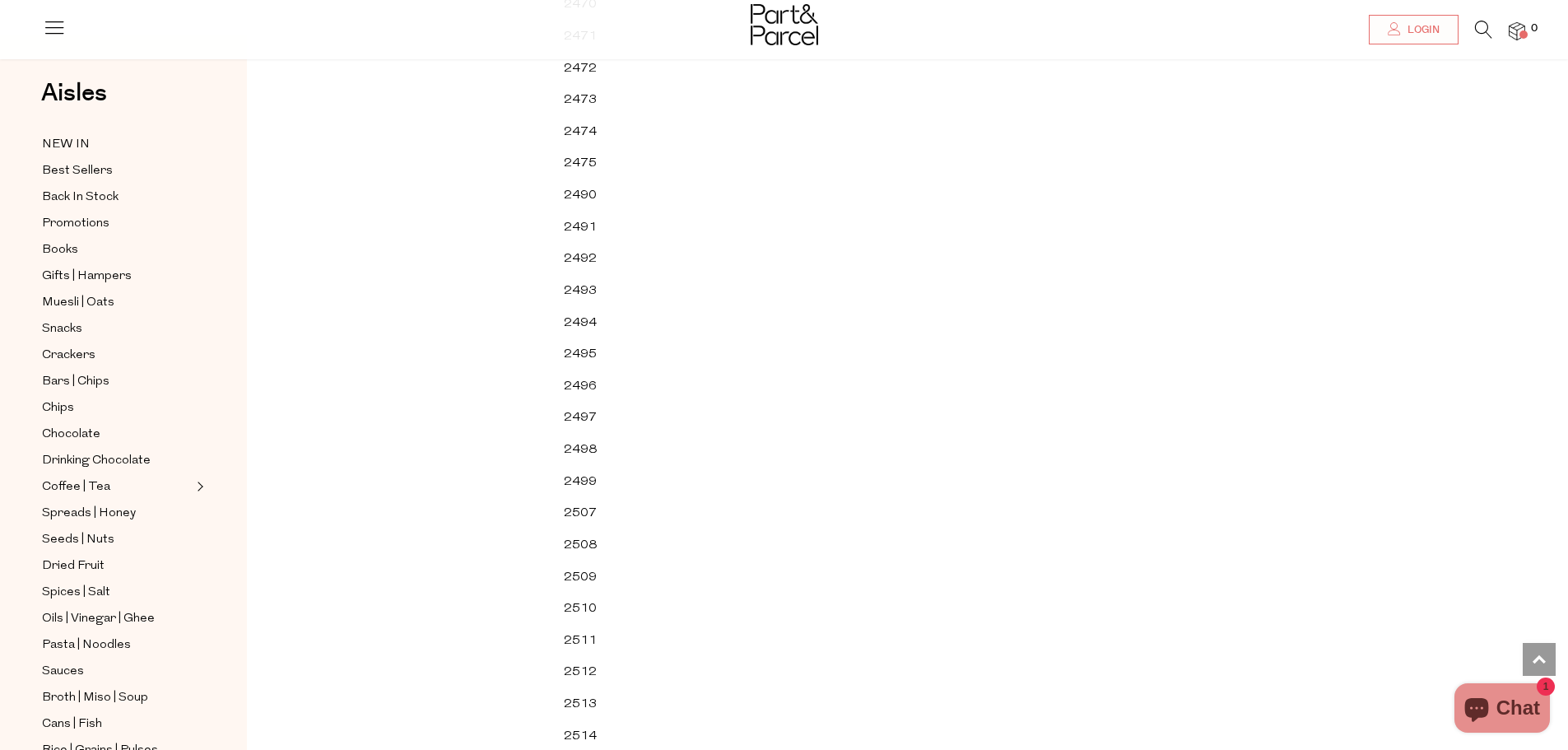
scroll to position [5398, 0]
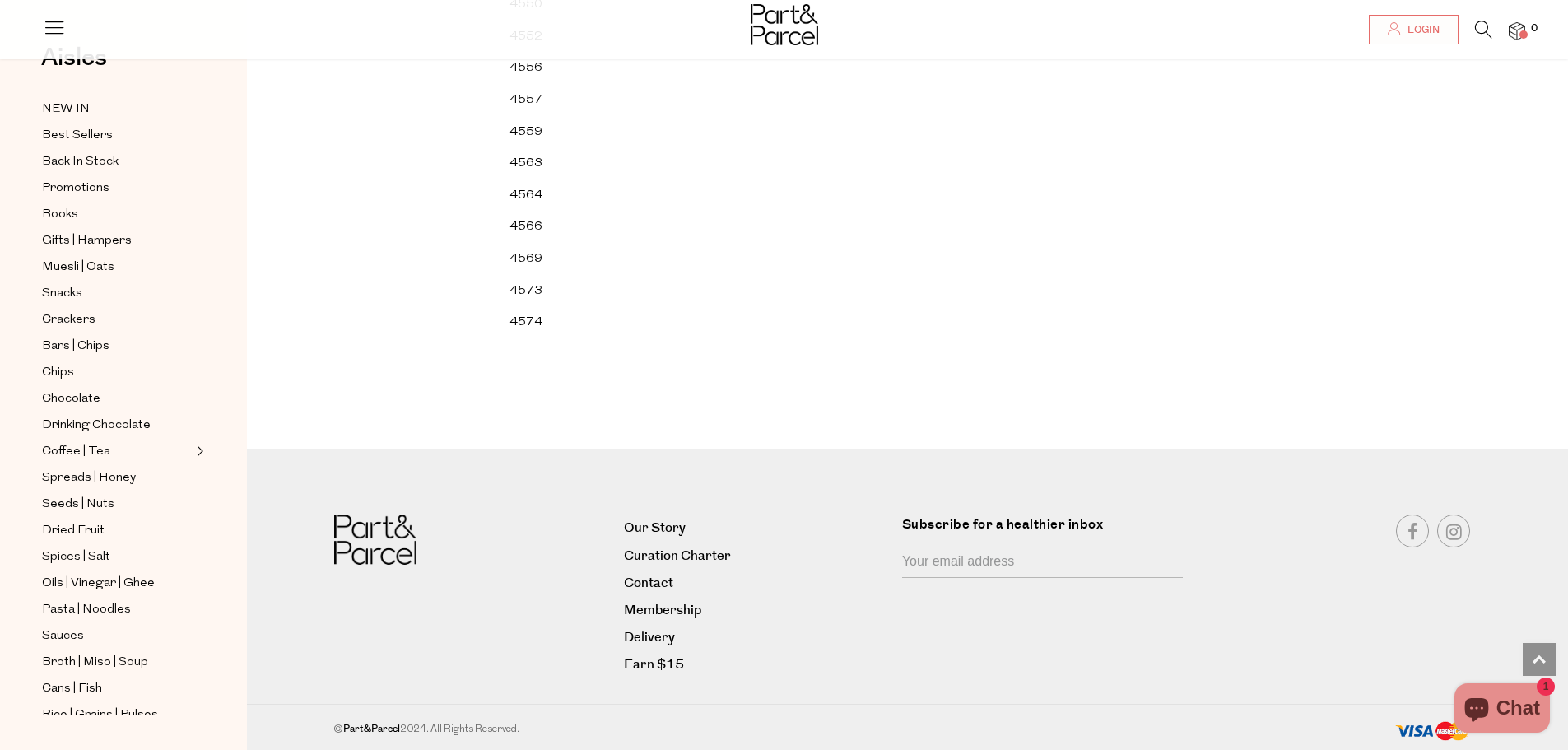
scroll to position [29577, 0]
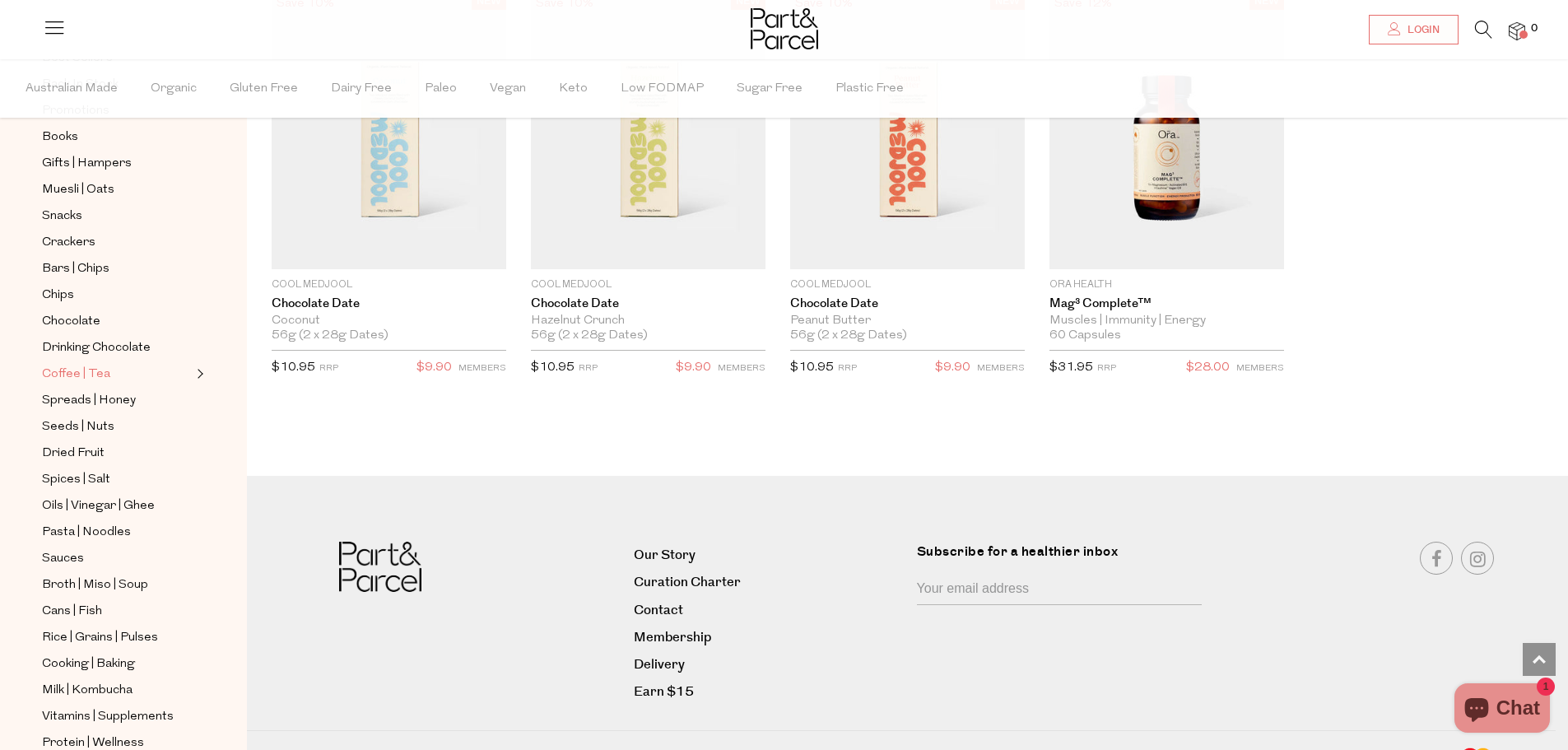
scroll to position [219, 0]
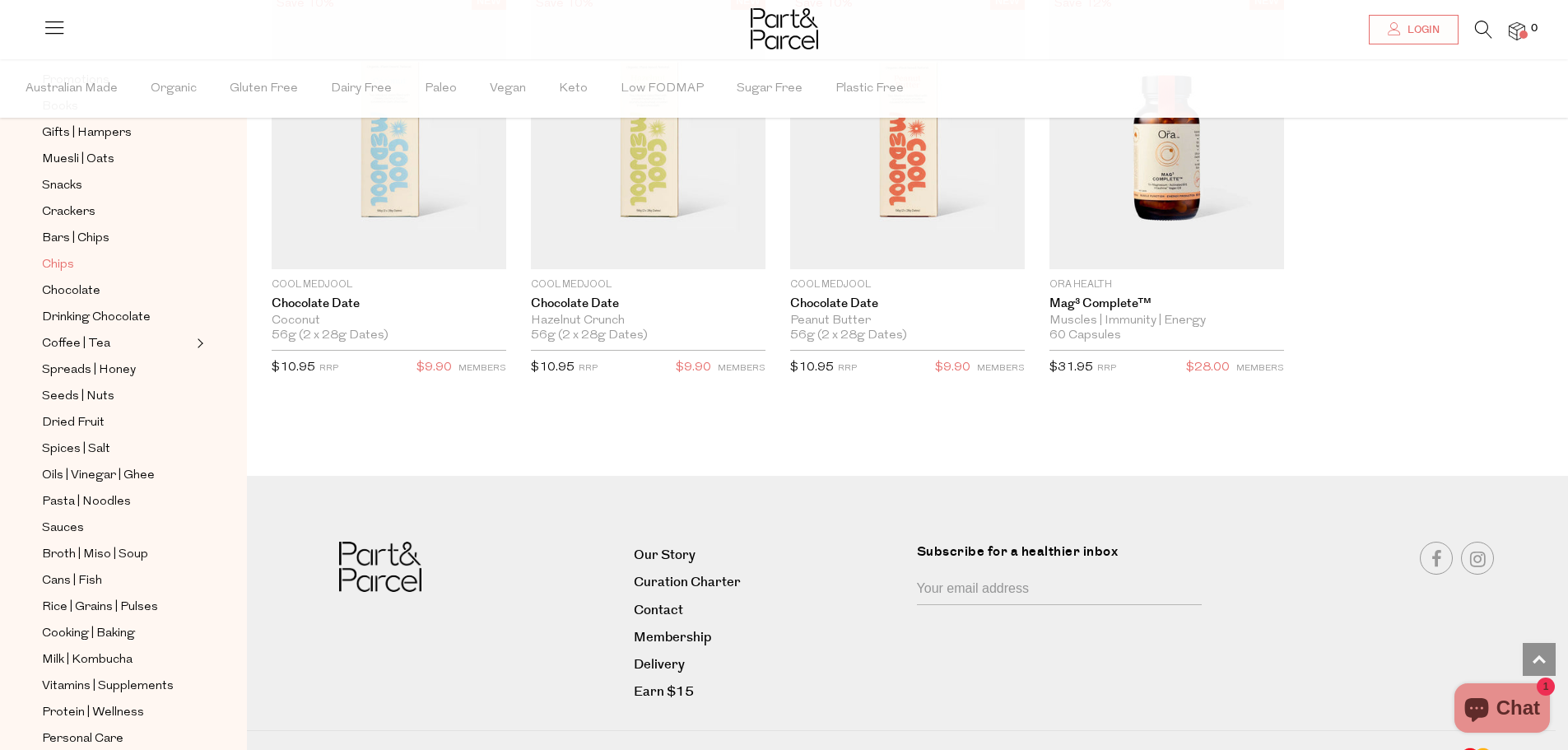
click at [68, 255] on span "Chips" at bounding box center [57, 265] width 32 height 19
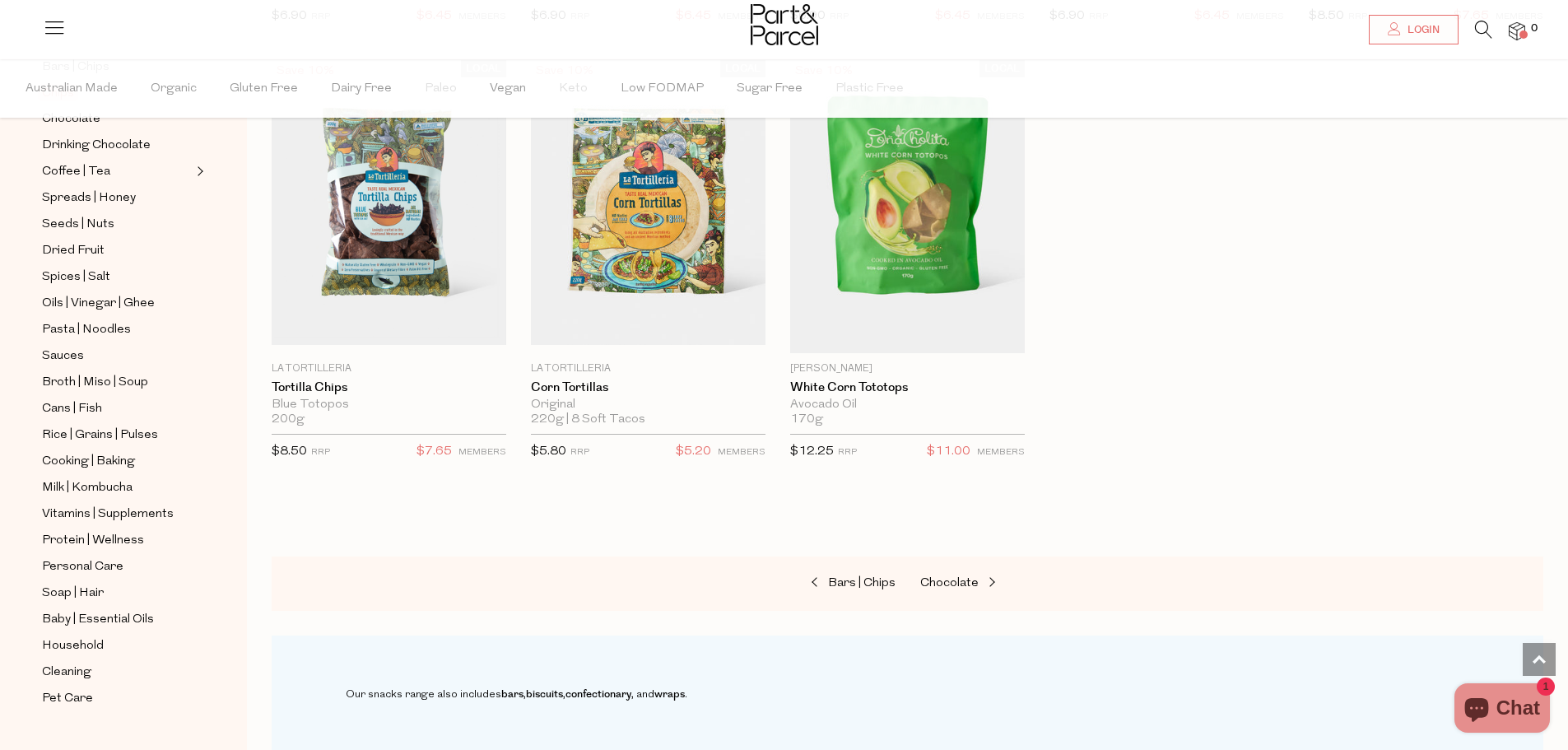
scroll to position [395, 0]
click at [117, 474] on span "Milk | Kombucha" at bounding box center [86, 484] width 90 height 19
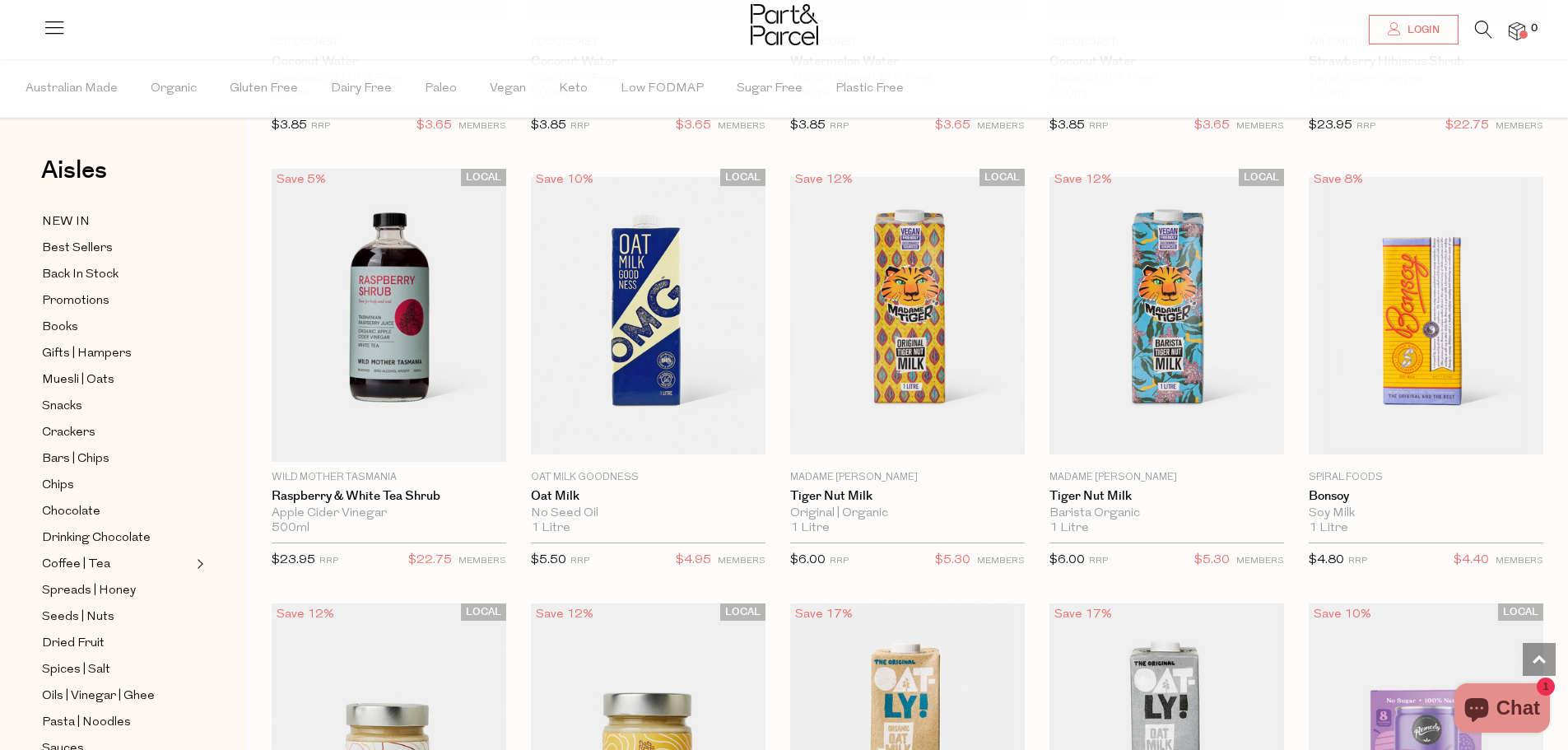
scroll to position [932, 0]
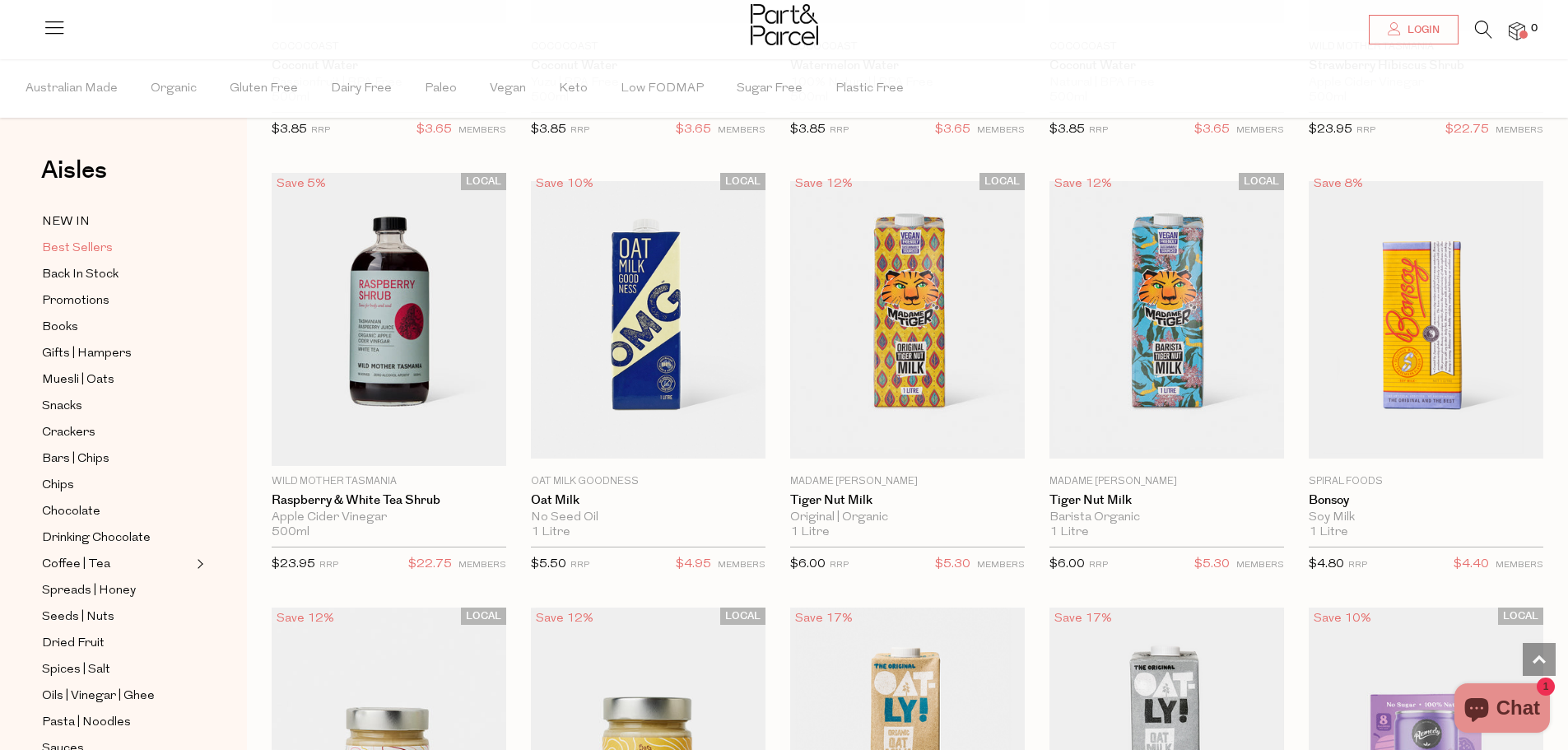
click at [95, 245] on span "Best Sellers" at bounding box center [77, 248] width 71 height 19
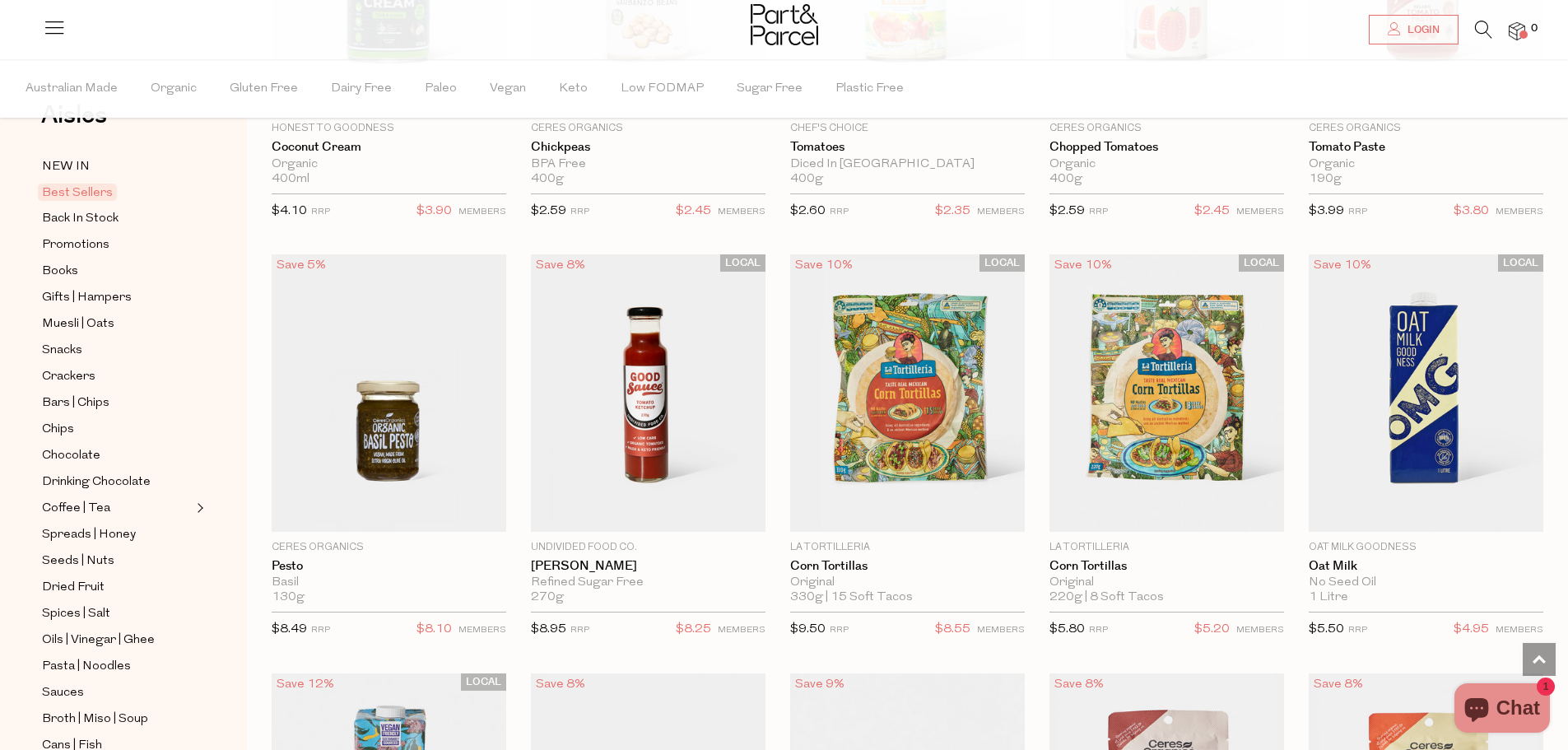
scroll to position [2094, 0]
